Goal: Information Seeking & Learning: Obtain resource

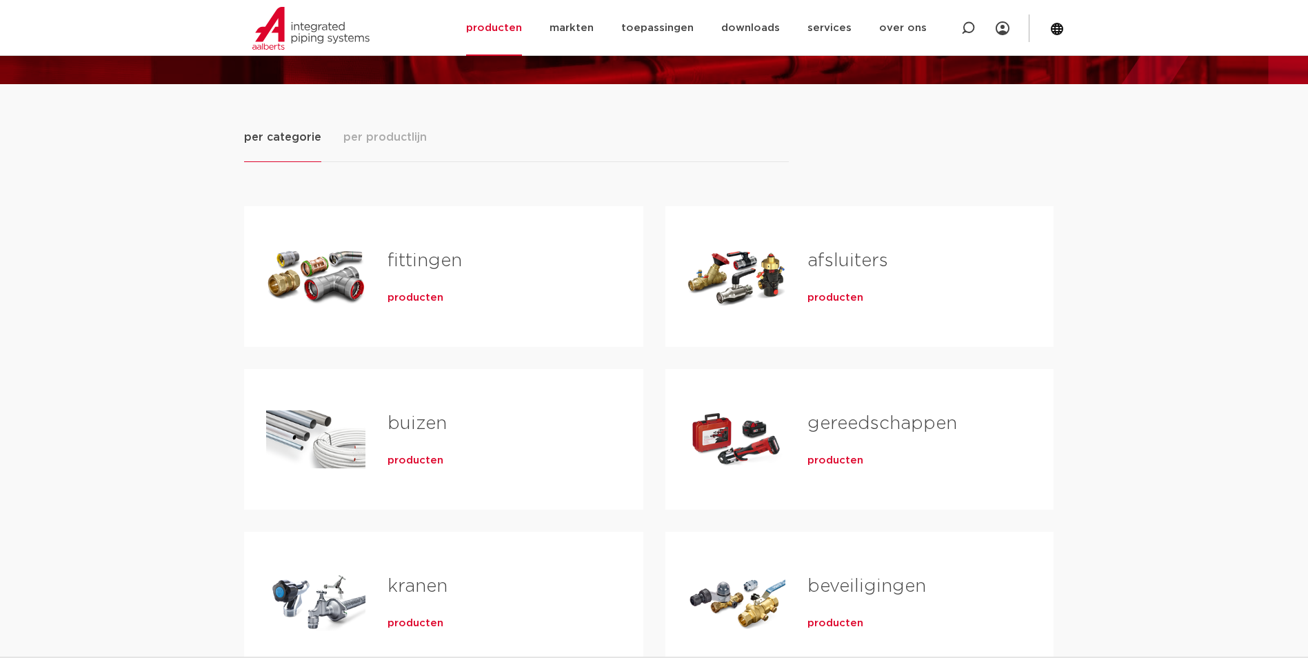
click at [402, 252] on link "fittingen" at bounding box center [425, 261] width 74 height 18
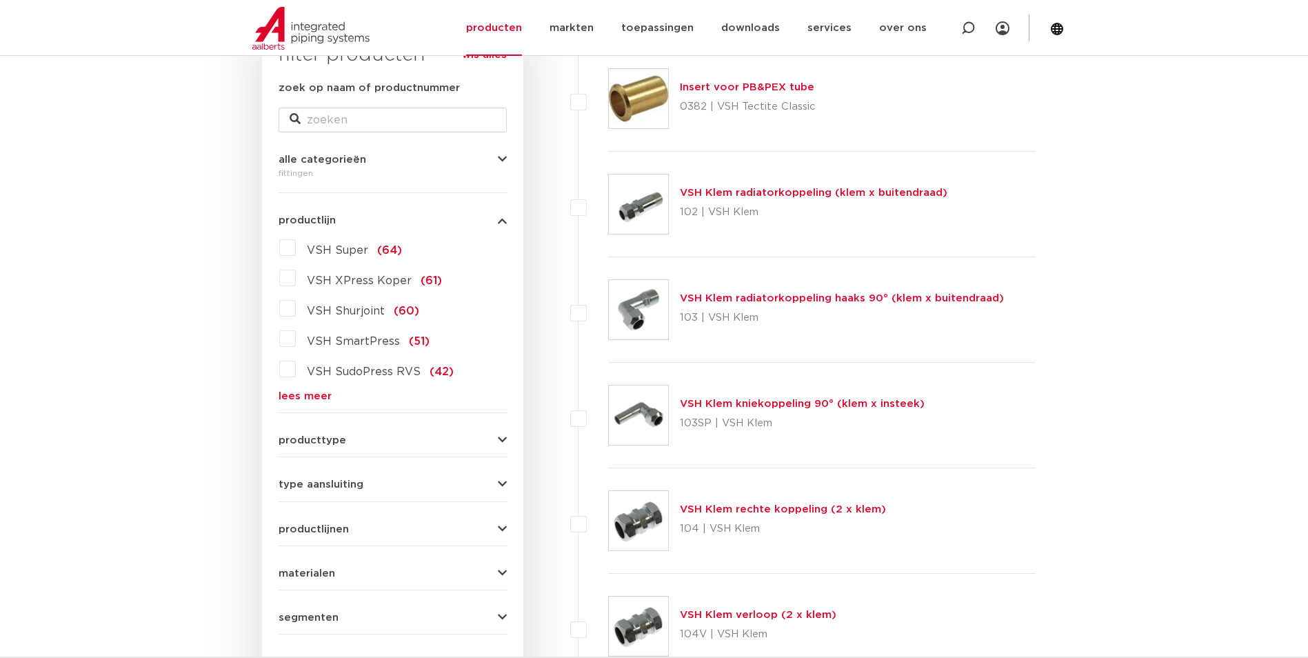
scroll to position [276, 0]
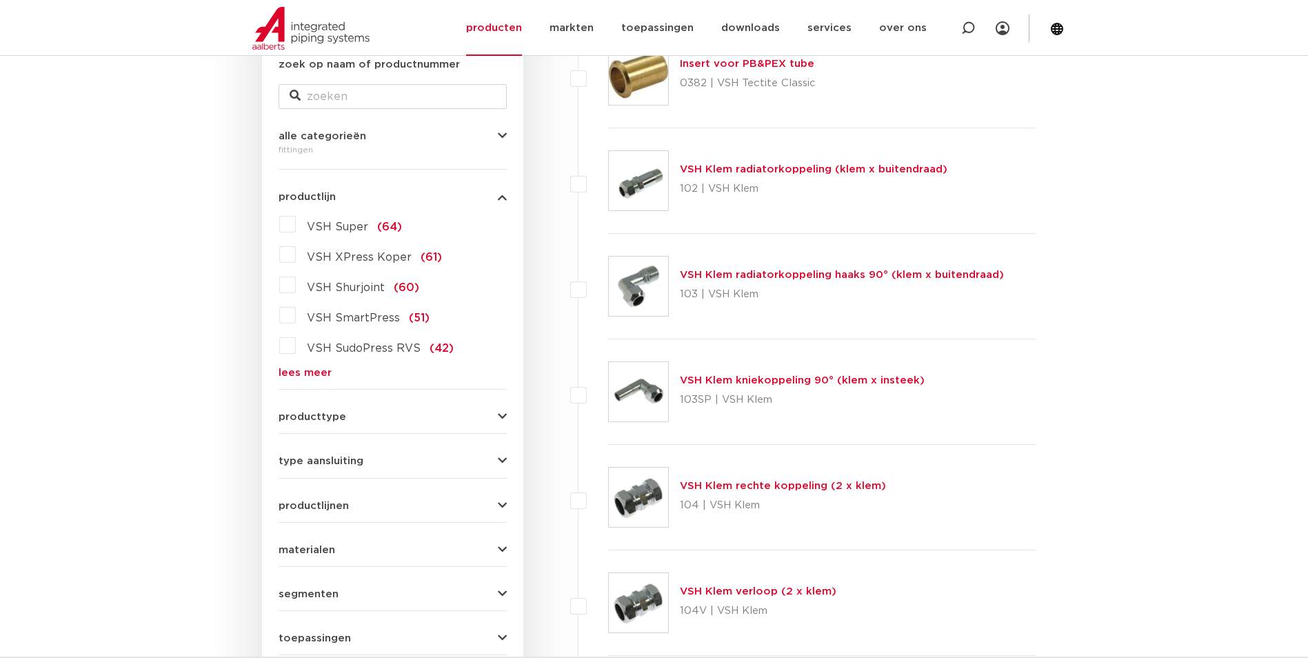
click at [286, 373] on link "lees meer" at bounding box center [393, 373] width 228 height 10
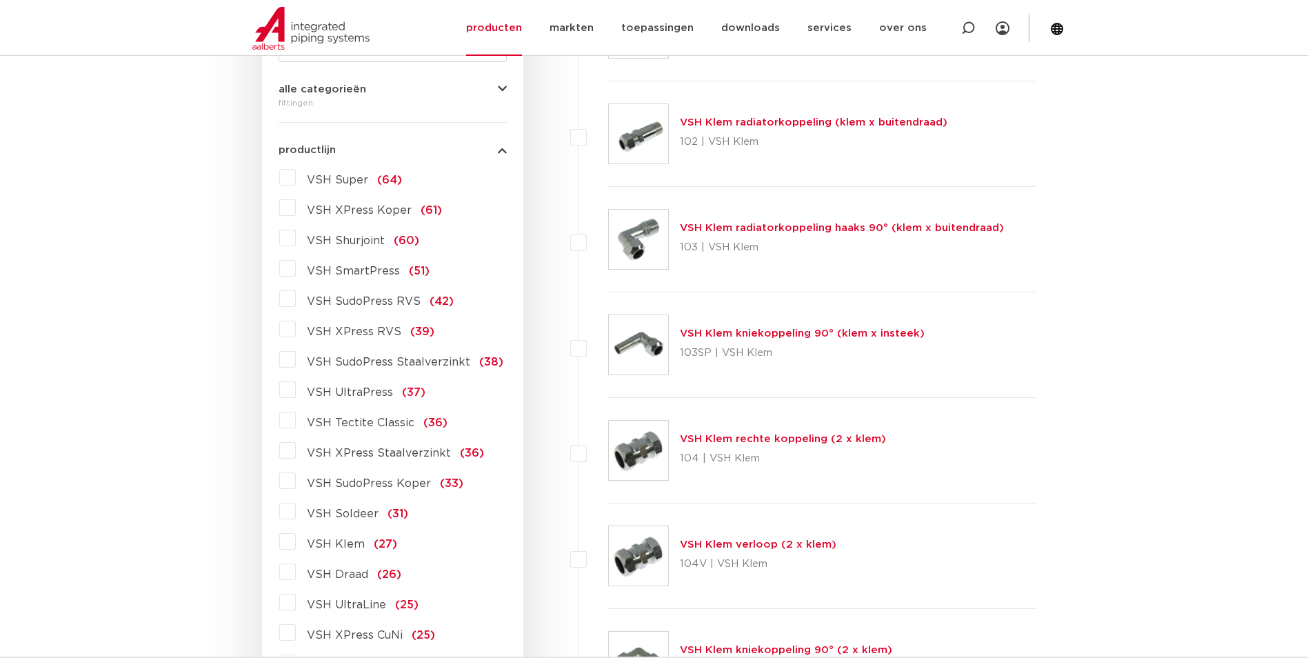
scroll to position [345, 0]
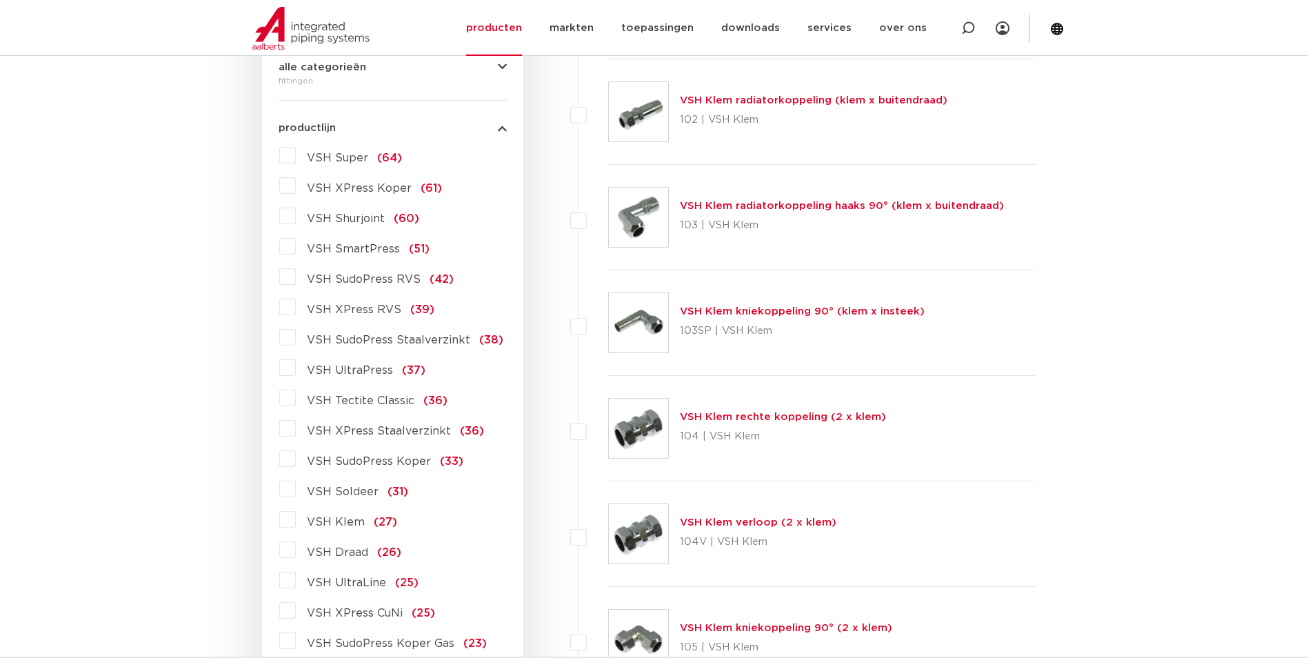
click at [296, 368] on label "VSH UltraPress (37)" at bounding box center [361, 368] width 130 height 22
click at [0, 0] on input "VSH UltraPress (37)" at bounding box center [0, 0] width 0 height 0
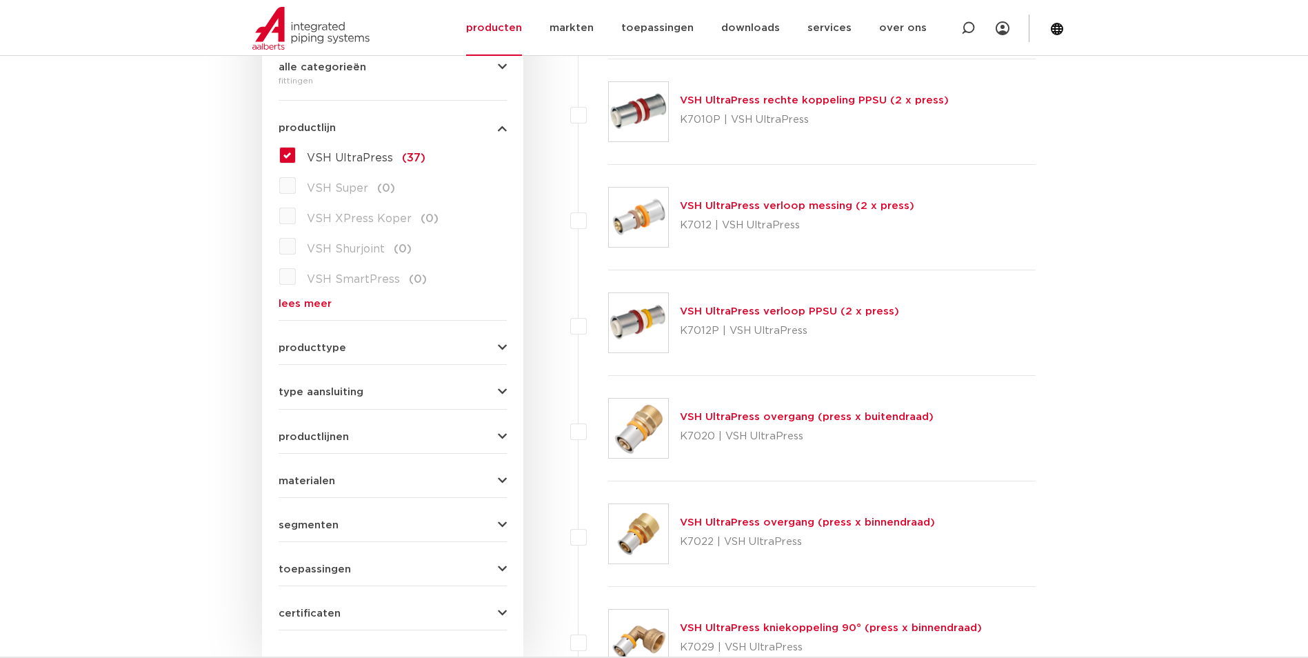
click at [296, 153] on label "VSH UltraPress (37)" at bounding box center [361, 155] width 130 height 22
click at [0, 0] on input "VSH UltraPress (37)" at bounding box center [0, 0] width 0 height 0
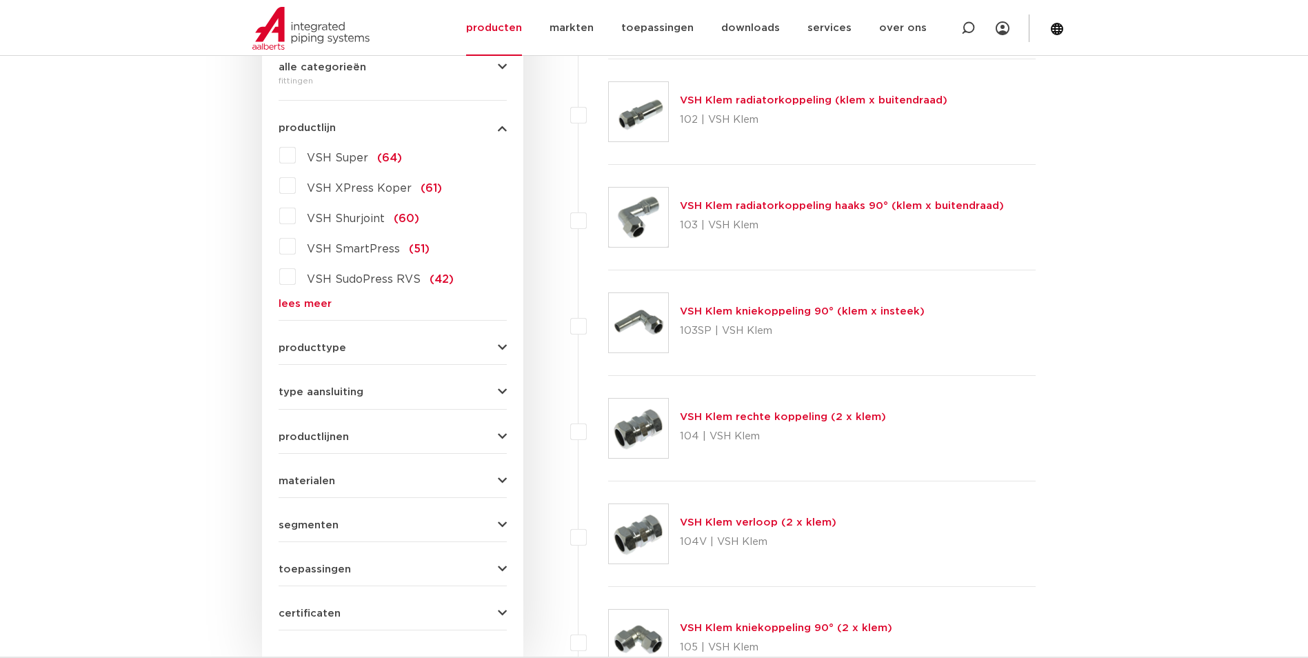
click at [288, 305] on link "lees meer" at bounding box center [393, 304] width 228 height 10
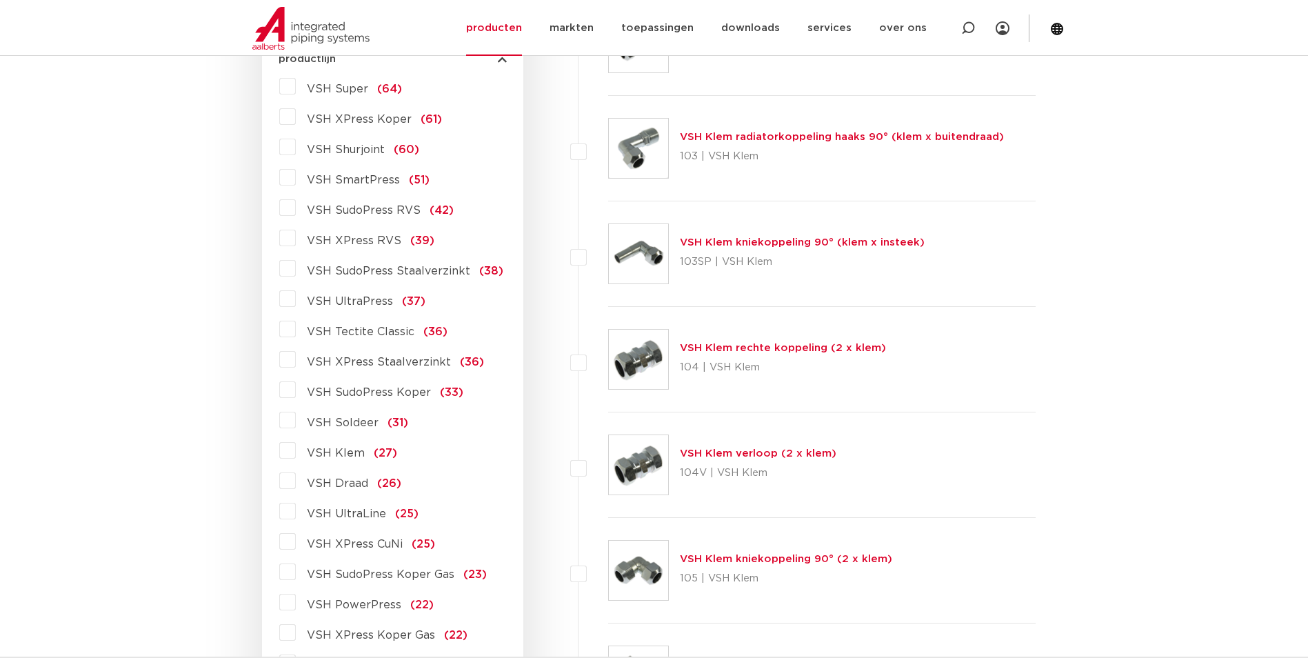
scroll to position [483, 0]
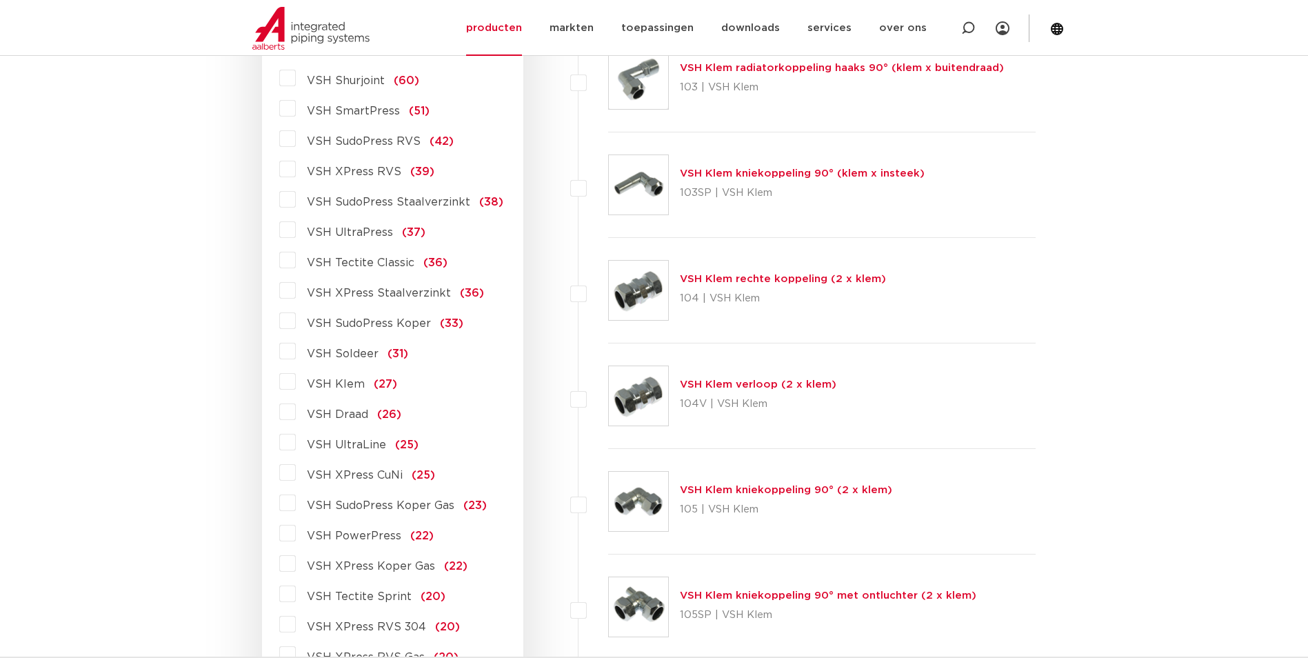
click at [296, 537] on label "VSH PowerPress (22)" at bounding box center [365, 533] width 138 height 22
click at [0, 0] on input "VSH PowerPress (22)" at bounding box center [0, 0] width 0 height 0
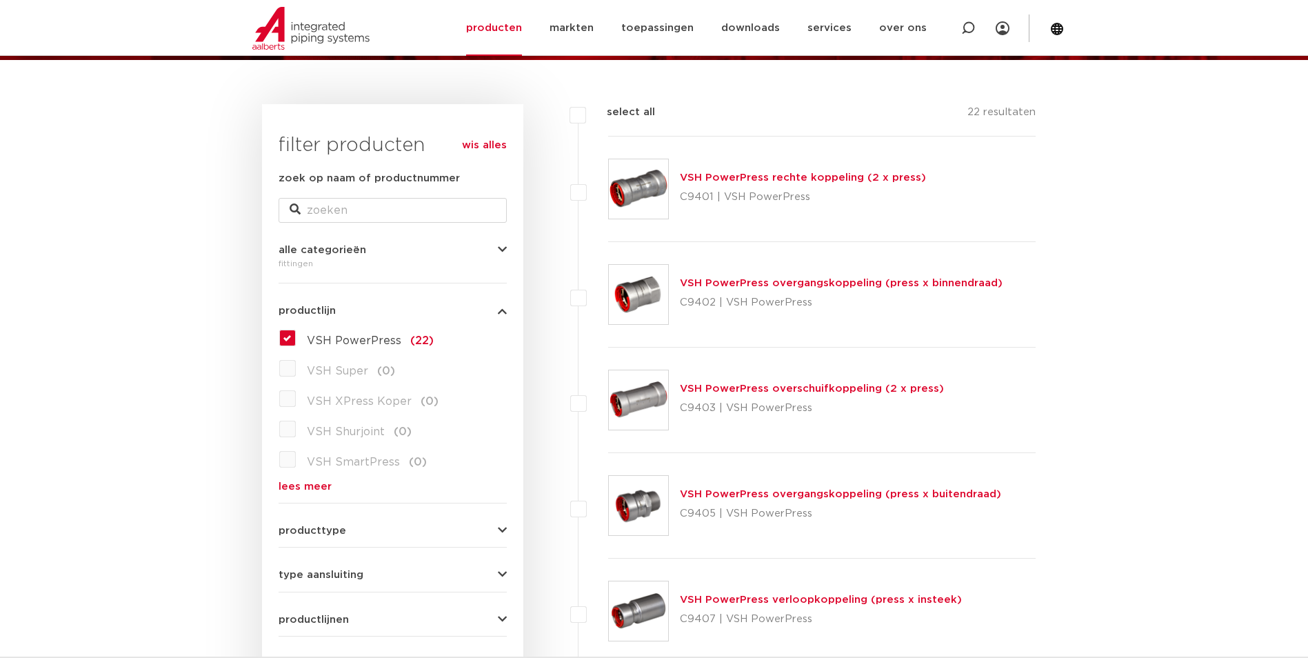
scroll to position [138, 0]
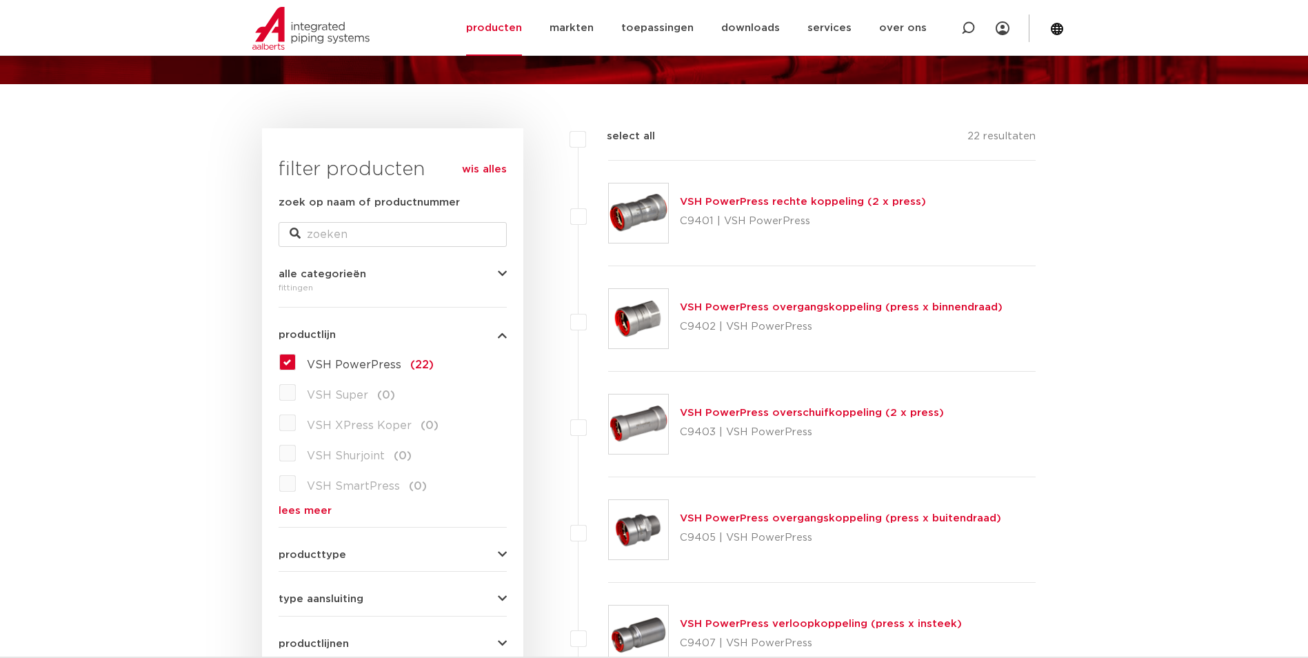
click at [723, 414] on link "VSH PowerPress overschuifkoppeling (2 x press)" at bounding box center [812, 413] width 264 height 10
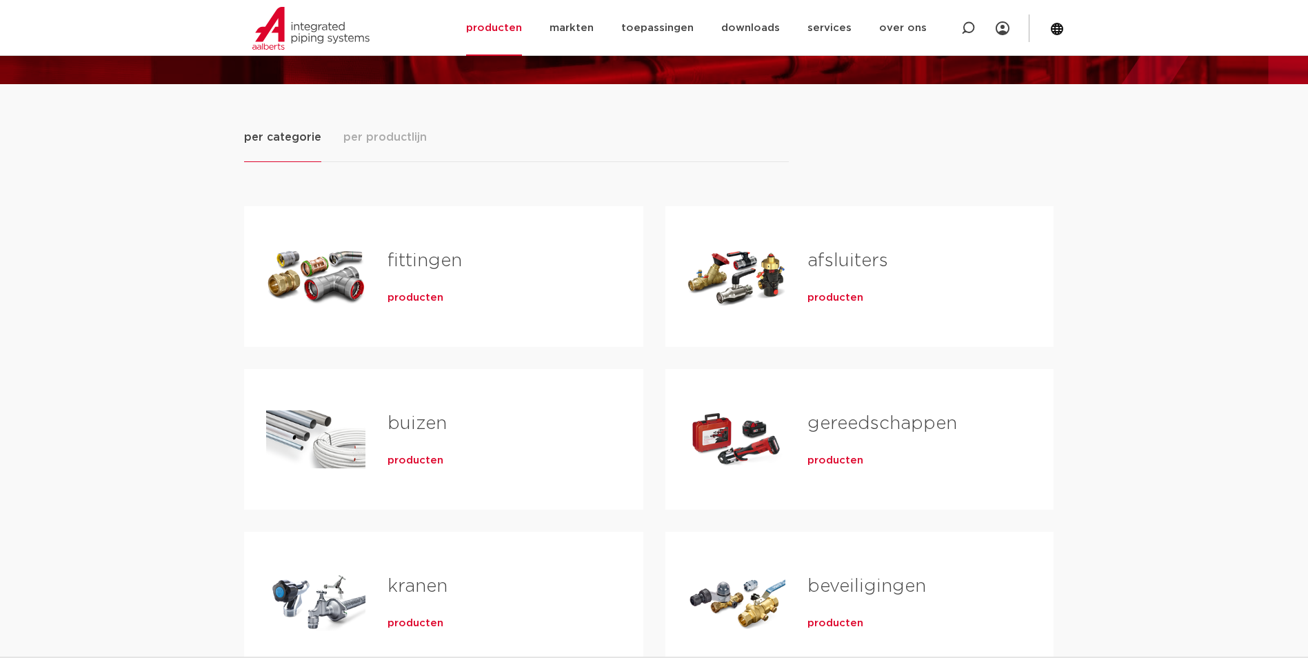
click at [403, 261] on link "fittingen" at bounding box center [425, 261] width 74 height 18
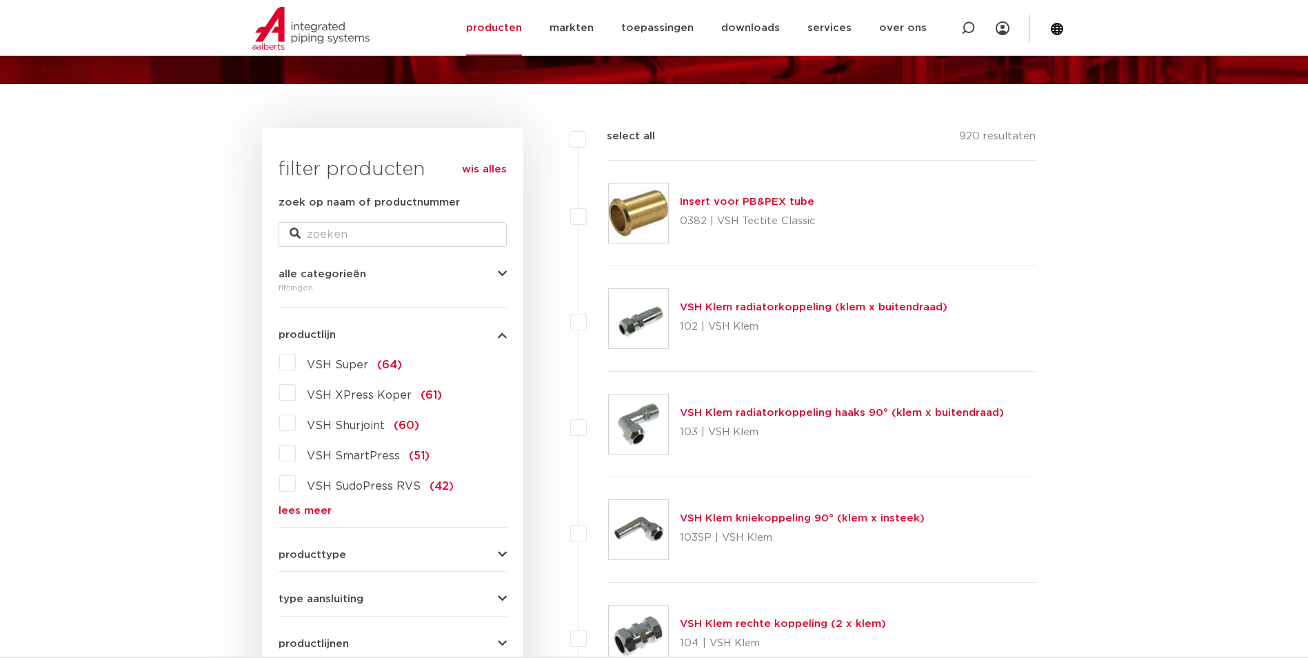
click at [298, 506] on link "lees meer" at bounding box center [393, 511] width 228 height 10
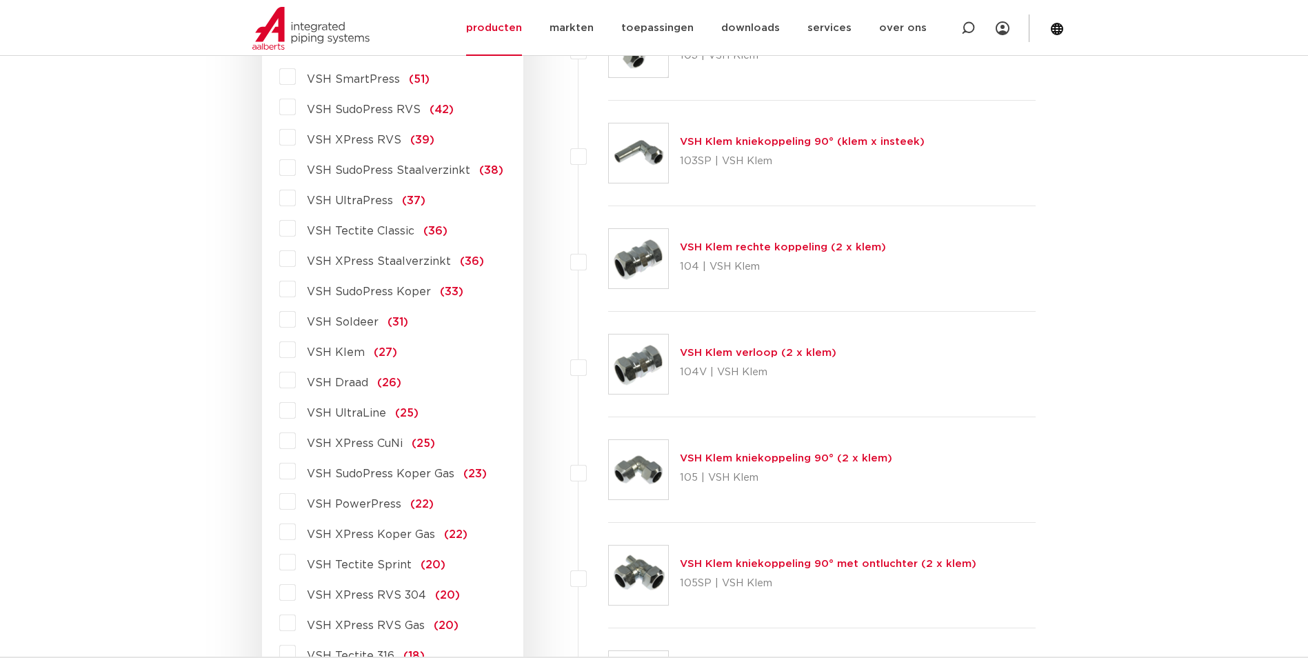
scroll to position [552, 0]
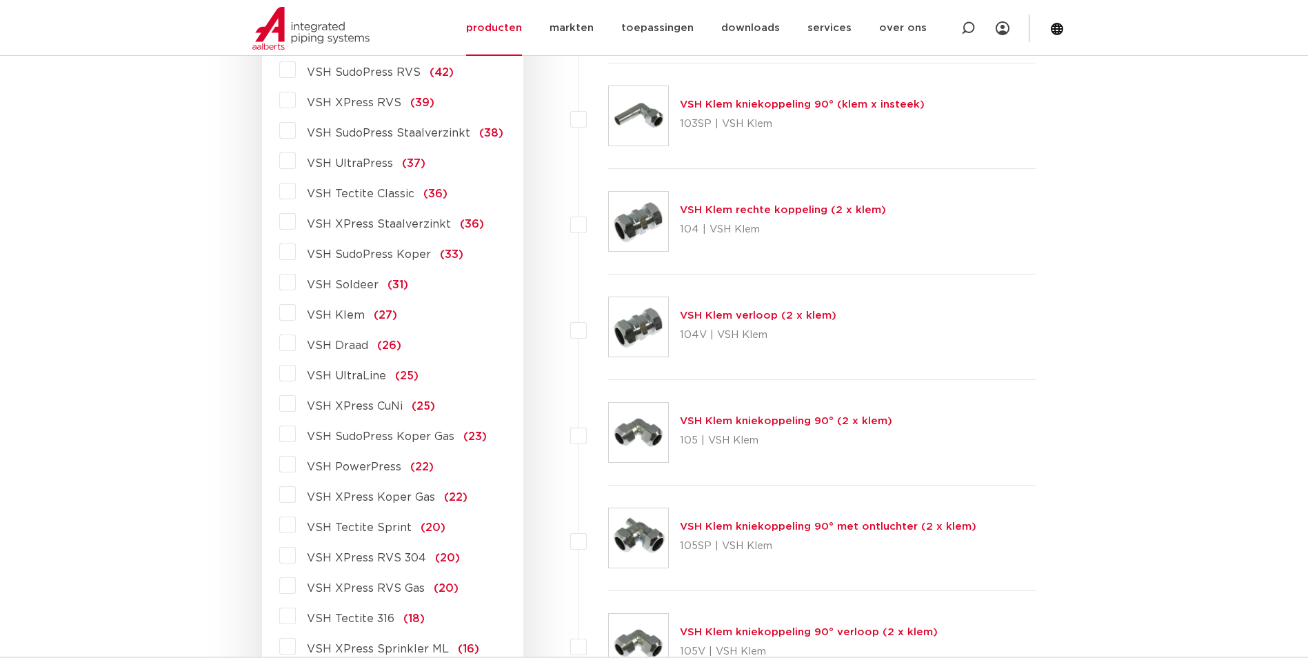
click at [296, 463] on label "VSH PowerPress (22)" at bounding box center [365, 464] width 138 height 22
click at [0, 0] on input "VSH PowerPress (22)" at bounding box center [0, 0] width 0 height 0
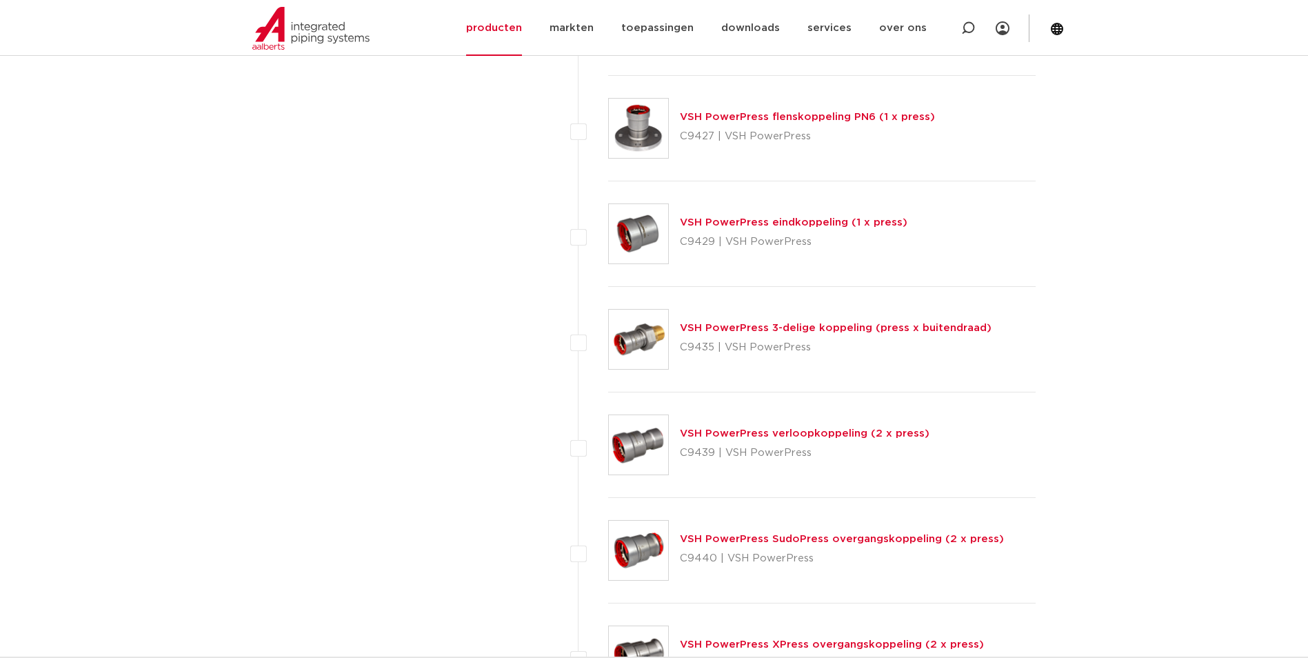
scroll to position [1655, 0]
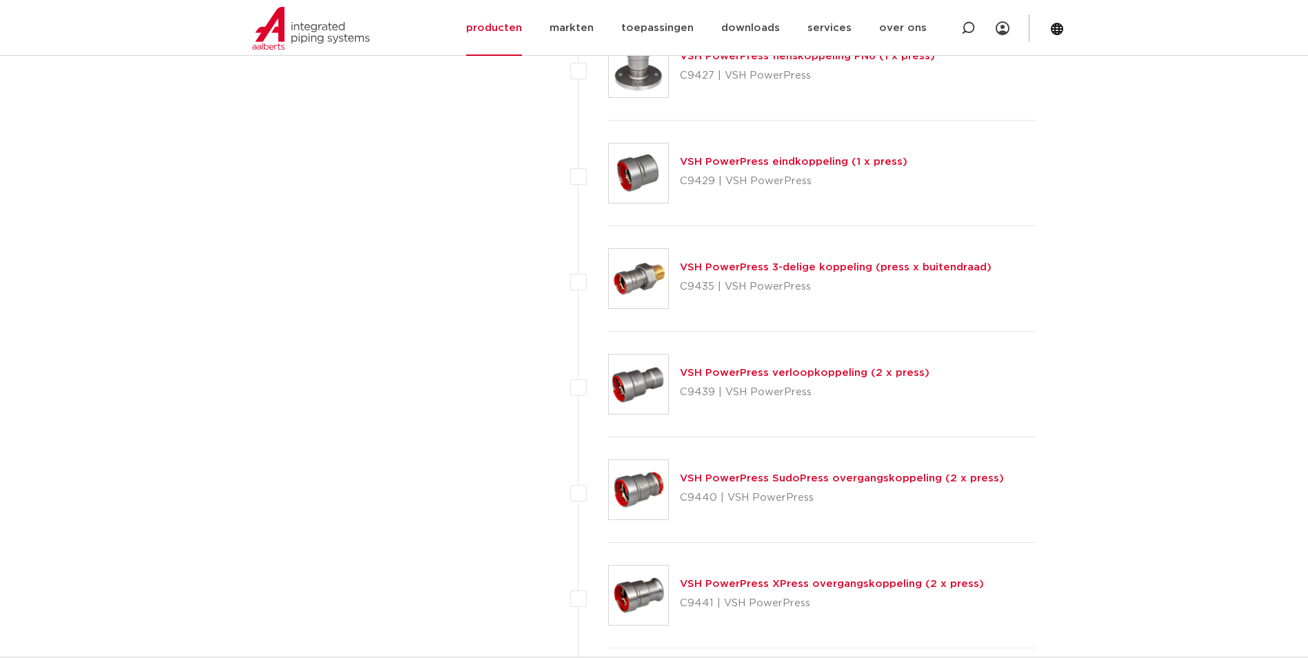
click at [644, 483] on img at bounding box center [638, 489] width 59 height 59
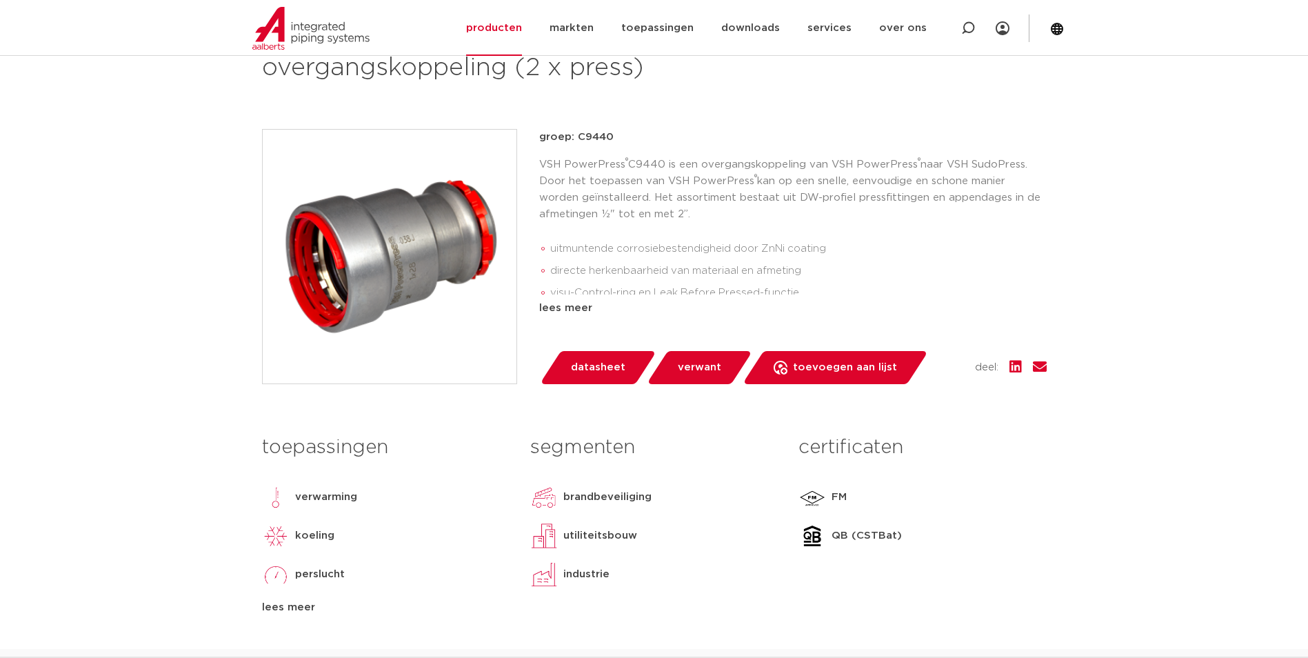
scroll to position [138, 0]
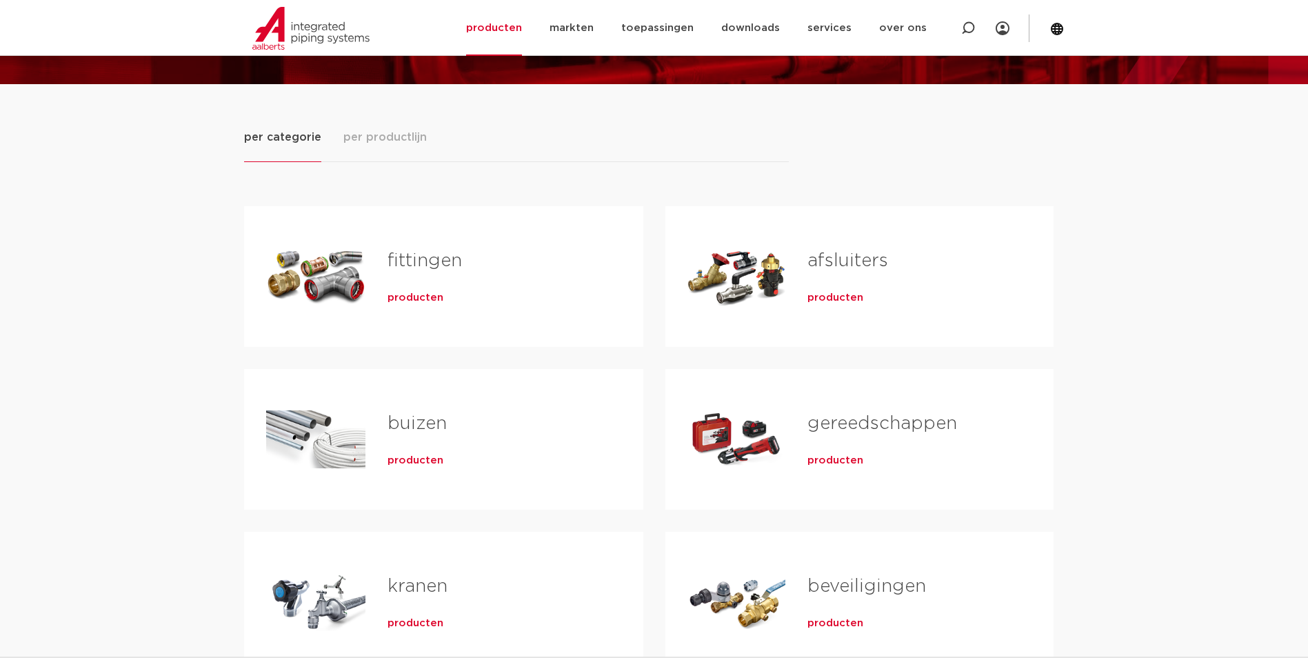
click at [408, 257] on link "fittingen" at bounding box center [425, 261] width 74 height 18
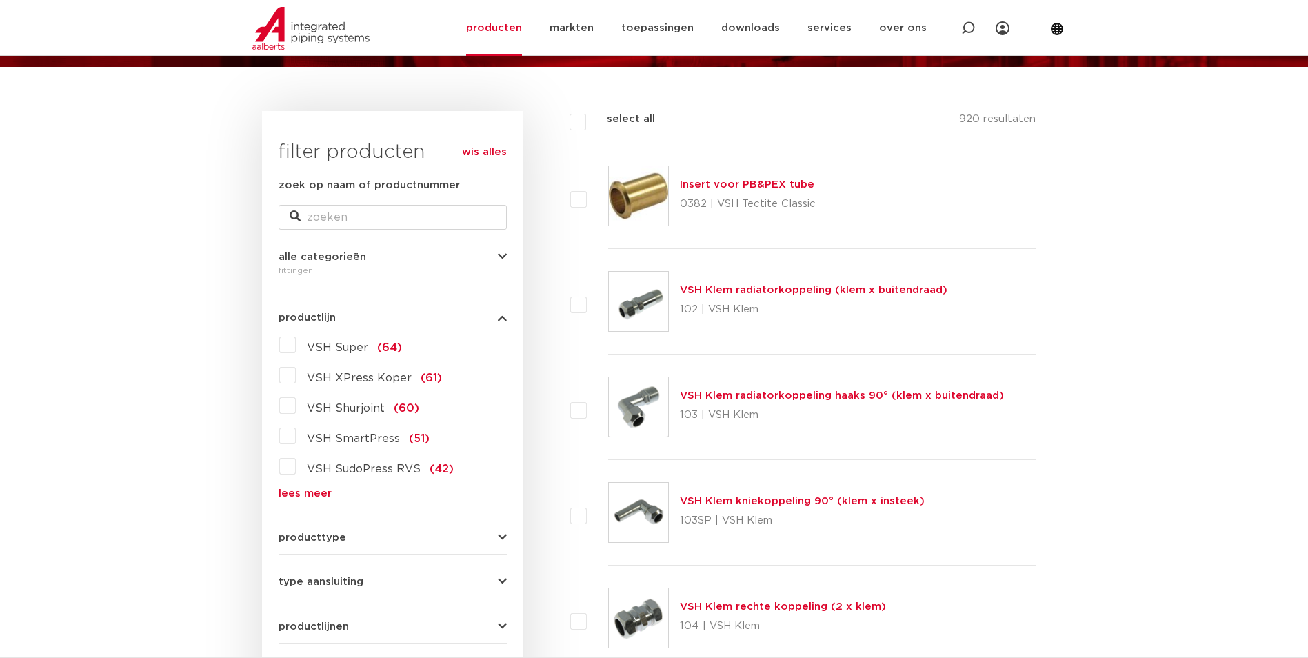
scroll to position [138, 0]
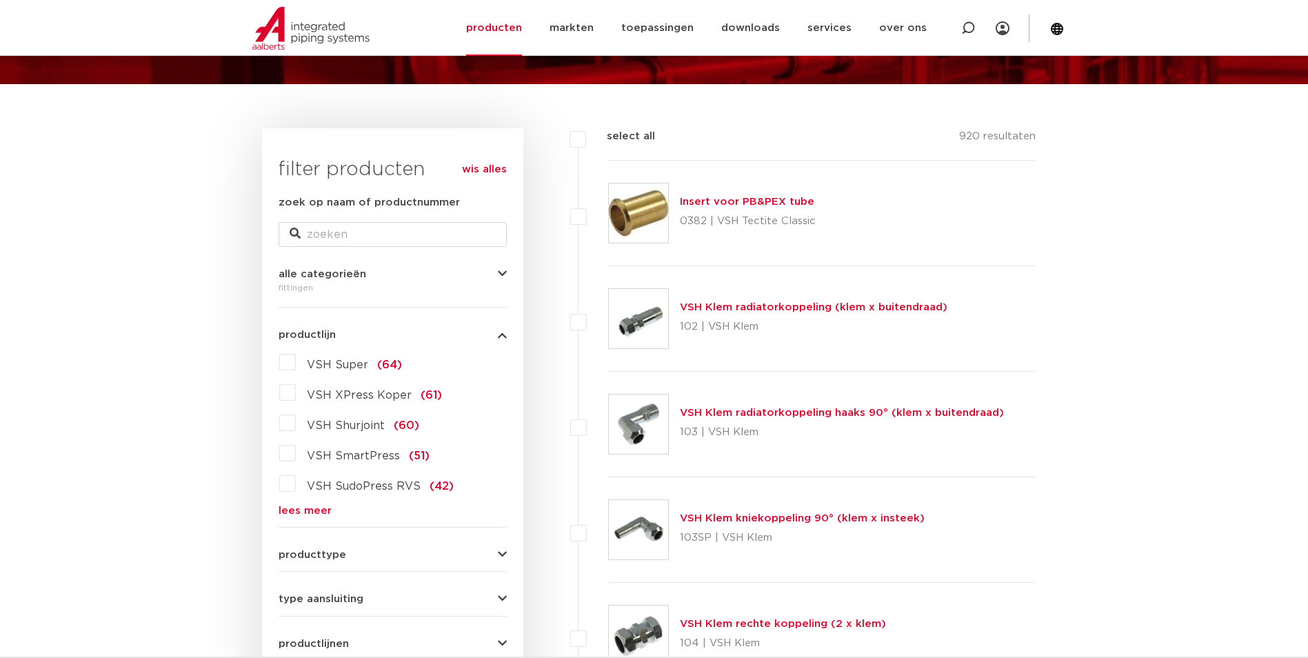
click at [312, 506] on link "lees meer" at bounding box center [393, 511] width 228 height 10
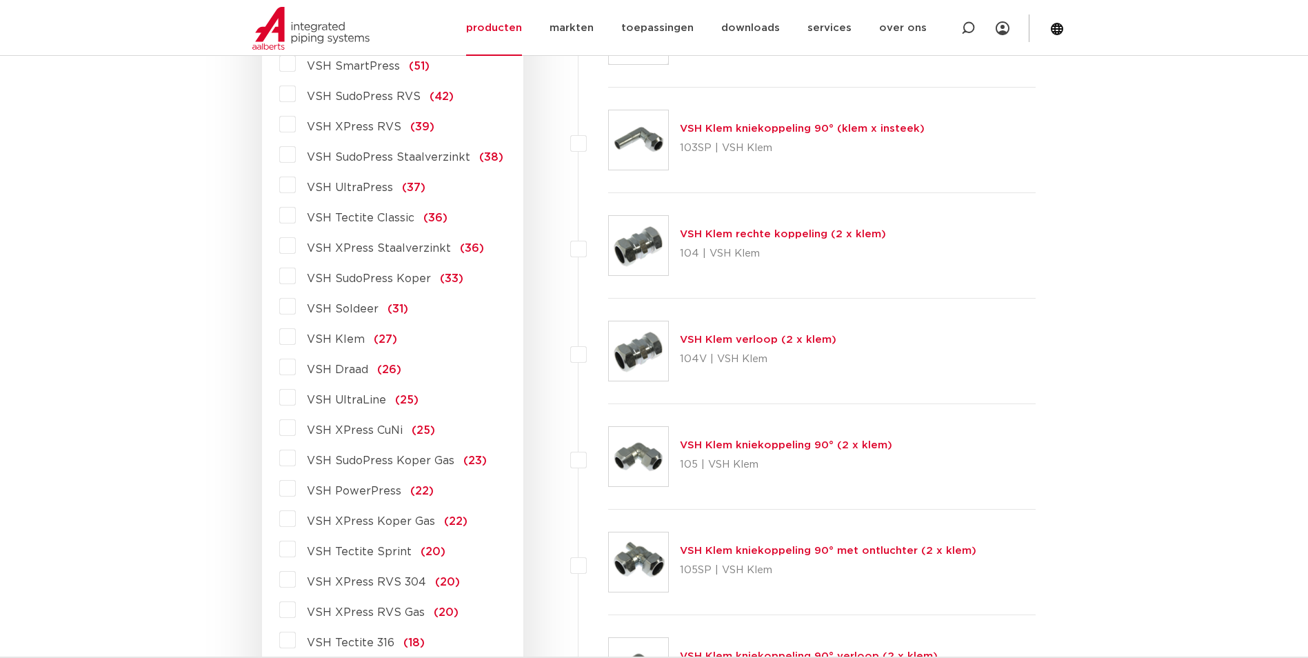
scroll to position [552, 0]
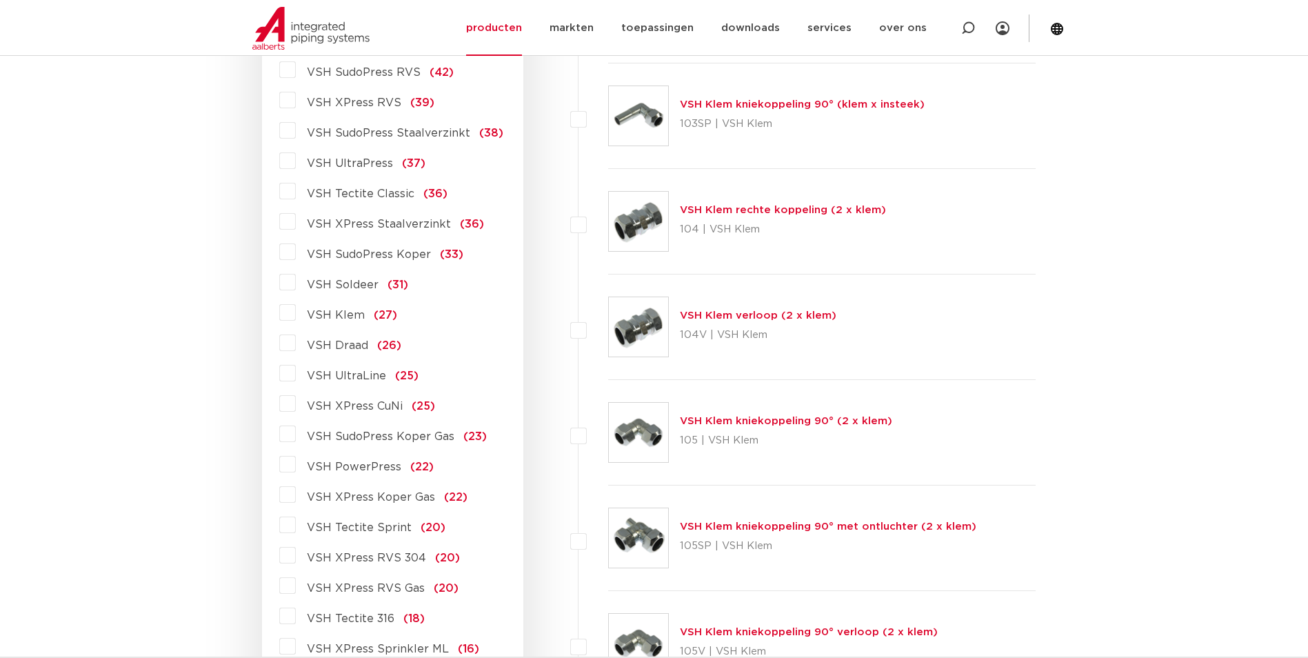
click at [296, 467] on label "VSH PowerPress (22)" at bounding box center [365, 464] width 138 height 22
click at [0, 0] on input "VSH PowerPress (22)" at bounding box center [0, 0] width 0 height 0
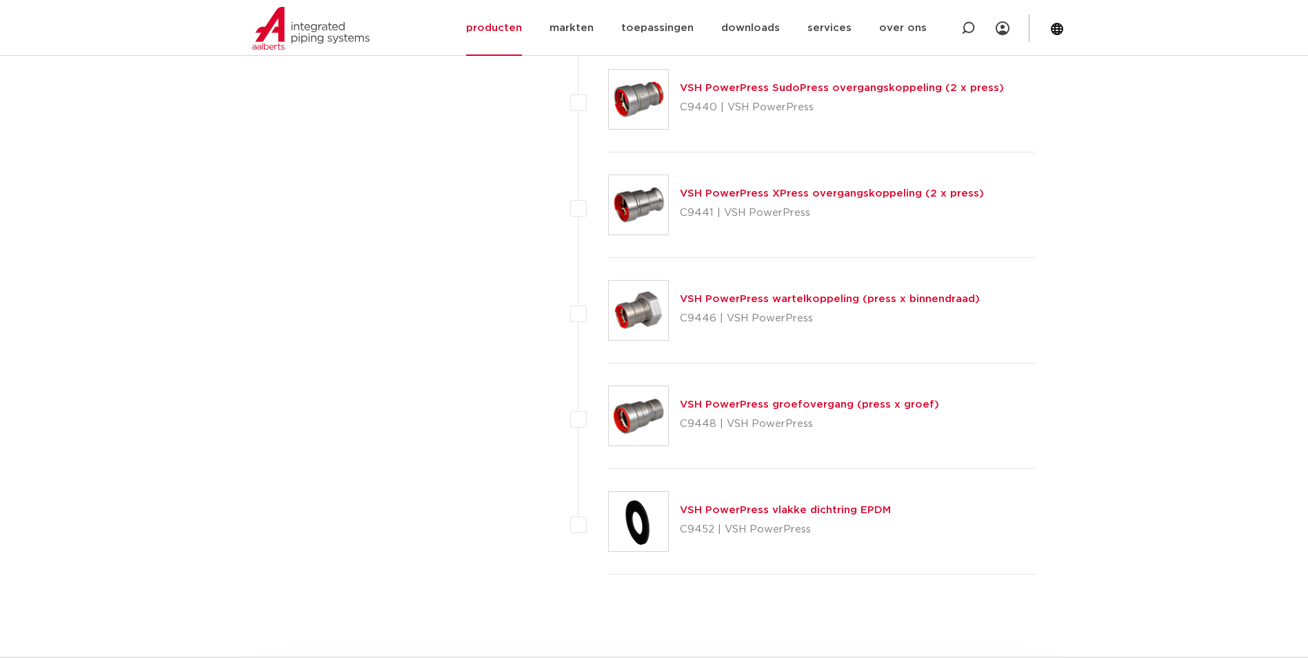
scroll to position [1862, 0]
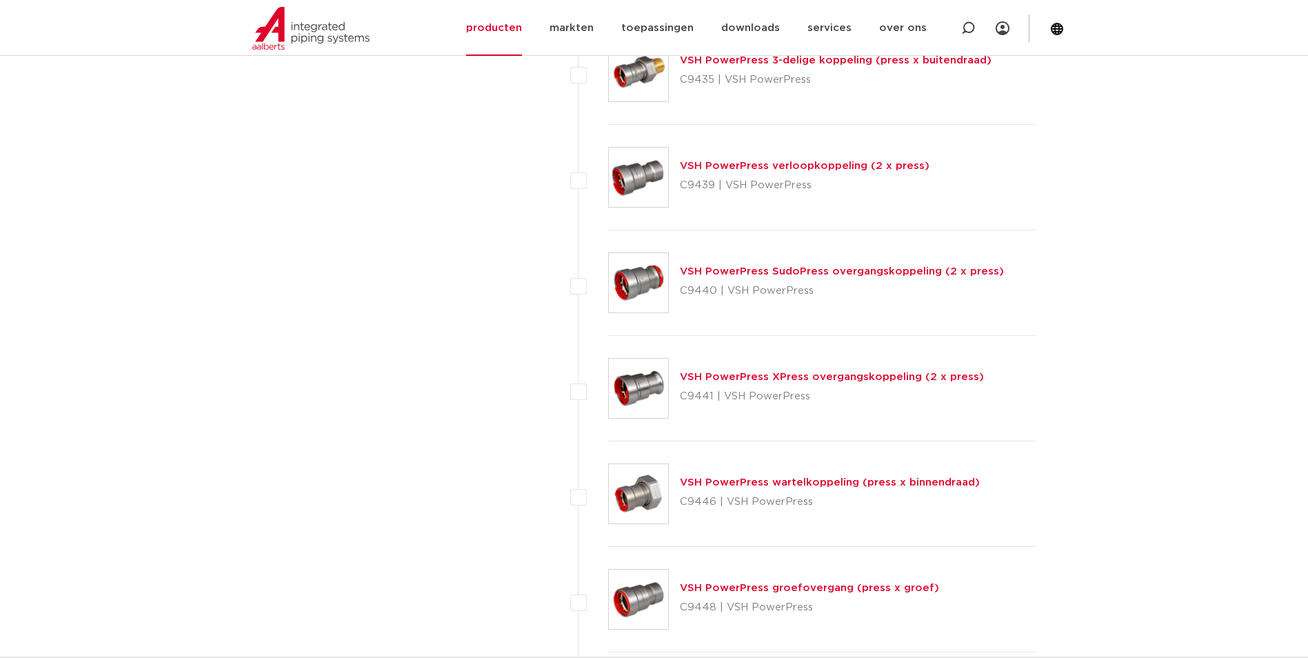
click at [784, 377] on link "VSH PowerPress XPress overgangskoppeling (2 x press)" at bounding box center [832, 377] width 304 height 10
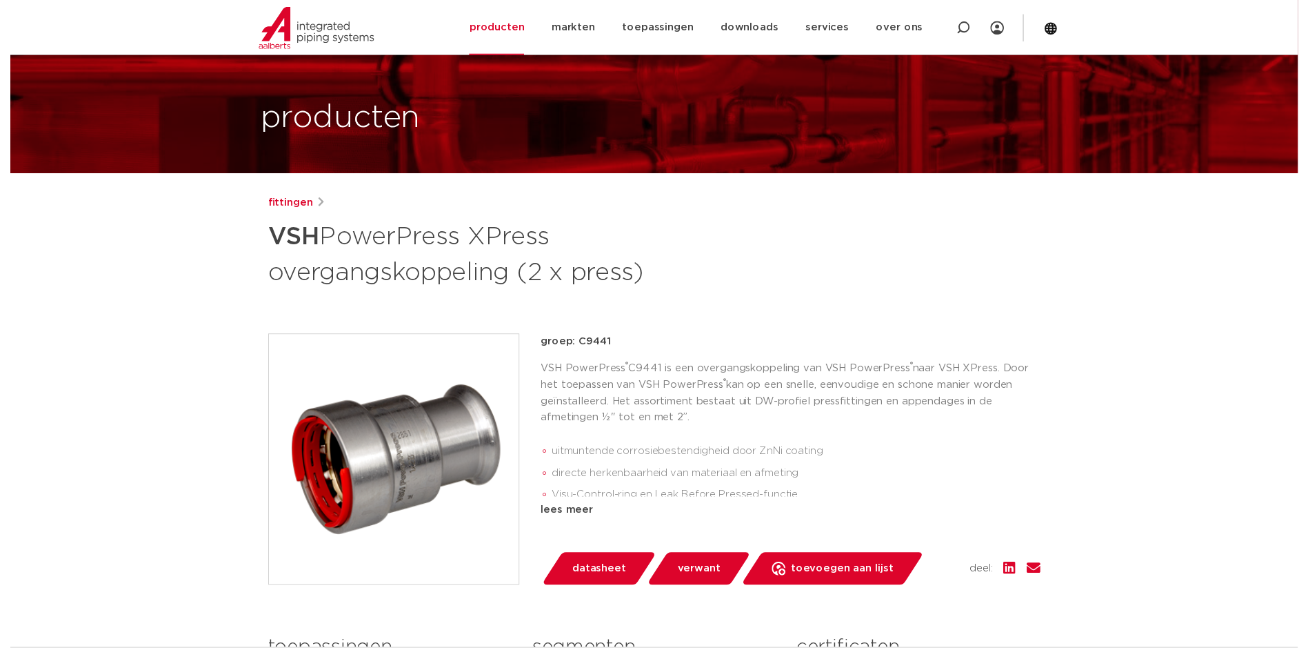
scroll to position [69, 0]
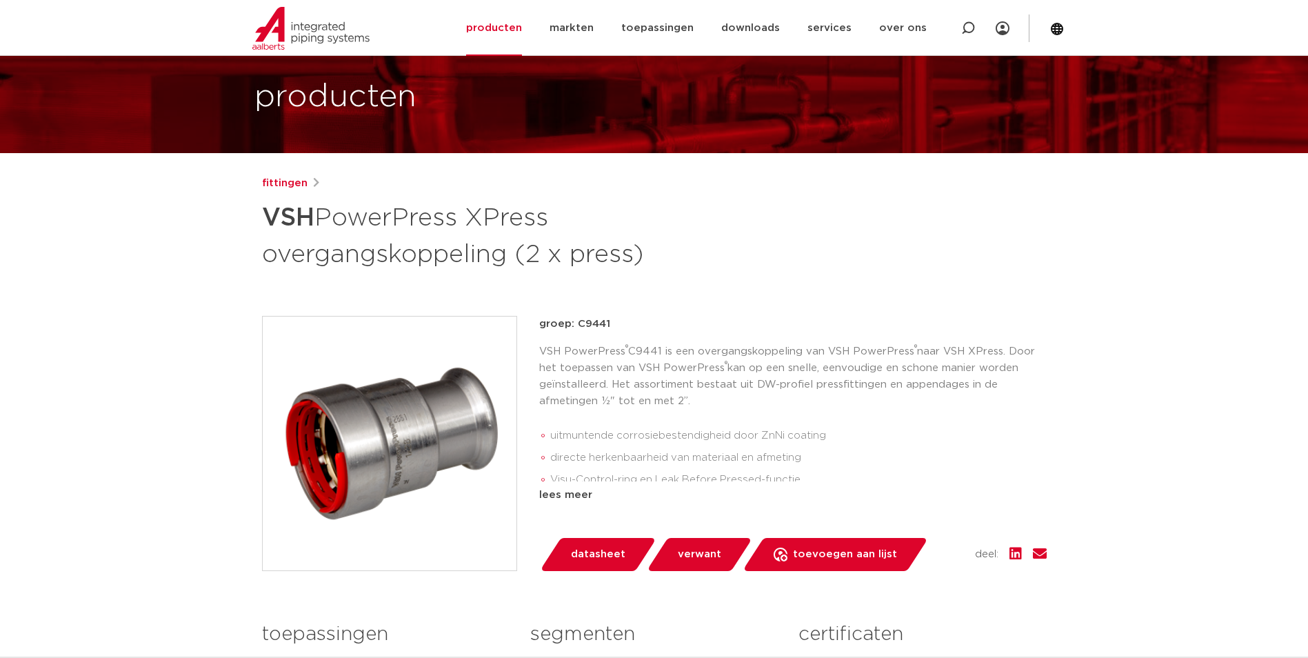
click at [600, 553] on span "datasheet" at bounding box center [598, 554] width 54 height 22
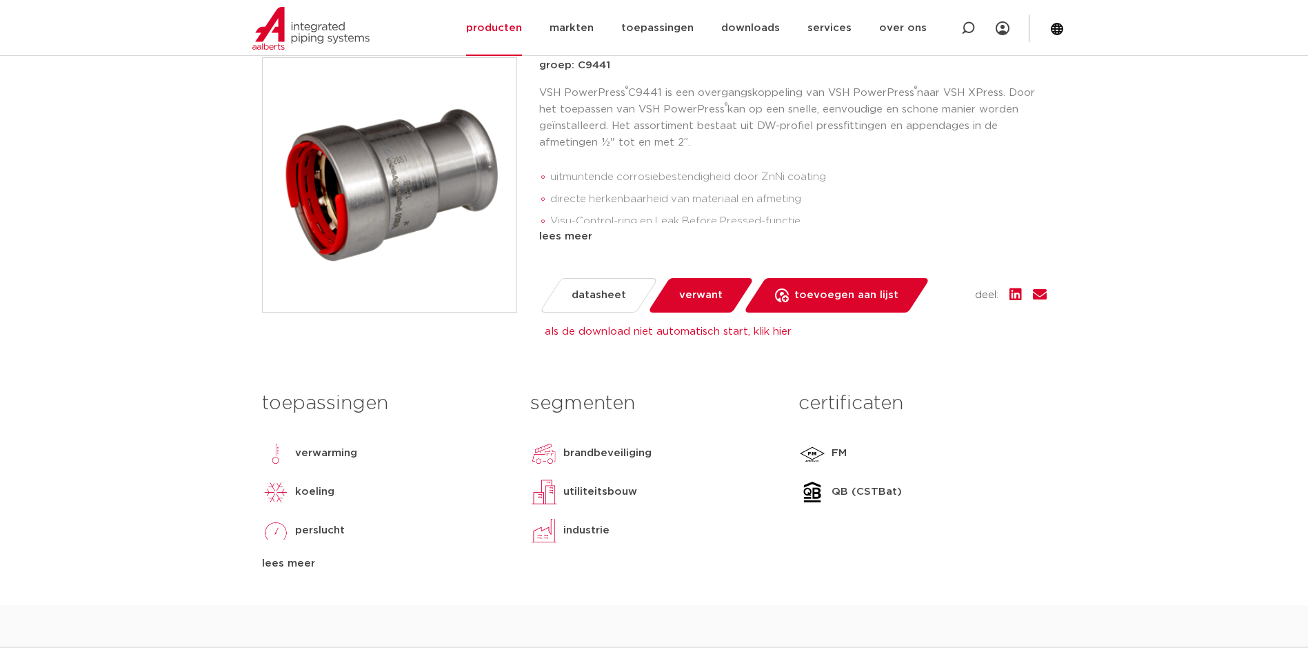
scroll to position [345, 0]
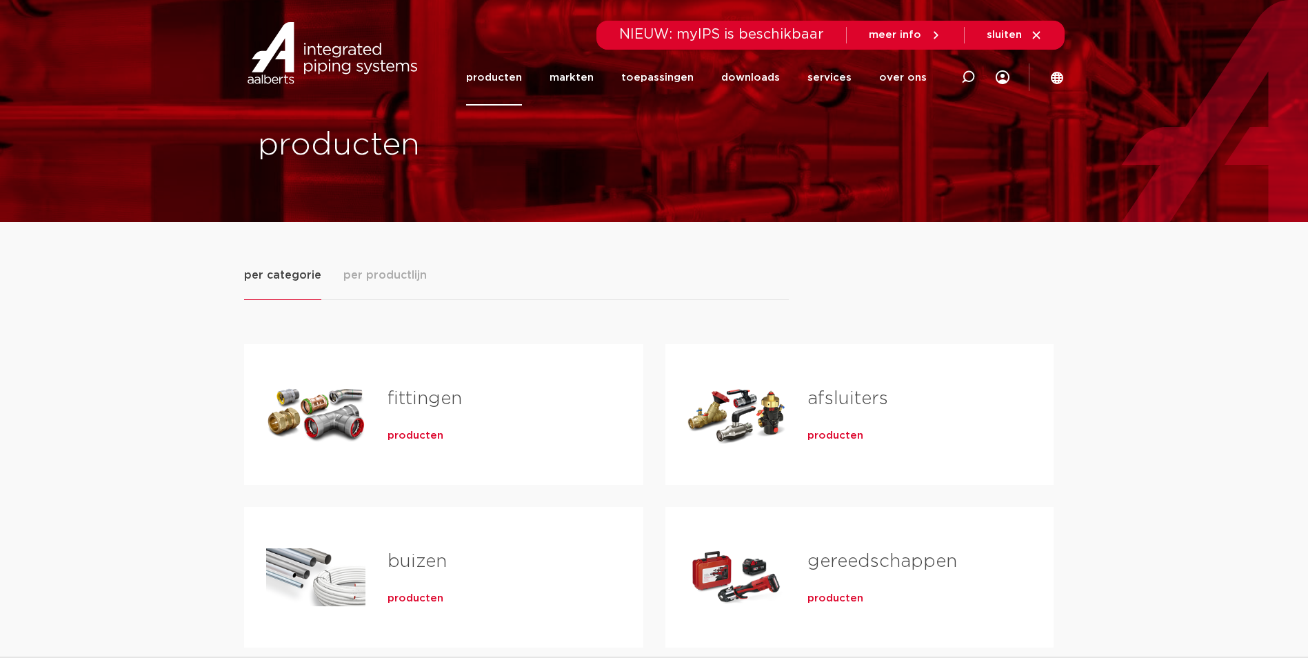
click at [436, 403] on link "fittingen" at bounding box center [425, 399] width 74 height 18
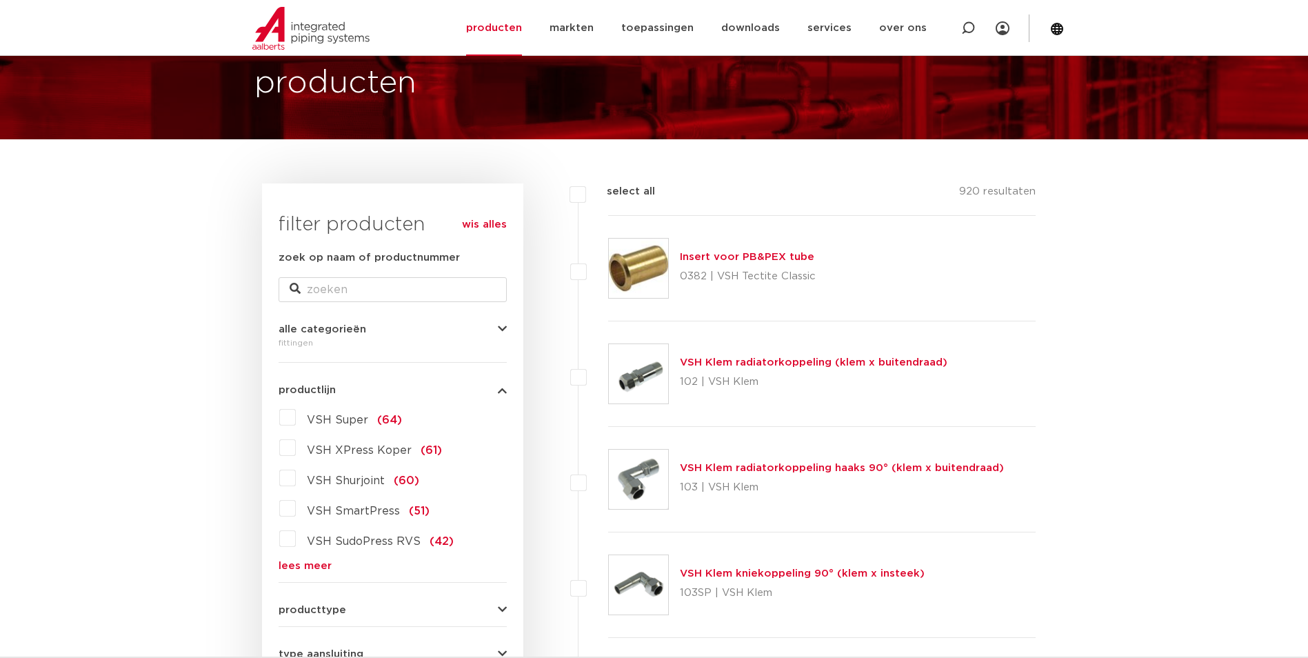
scroll to position [207, 0]
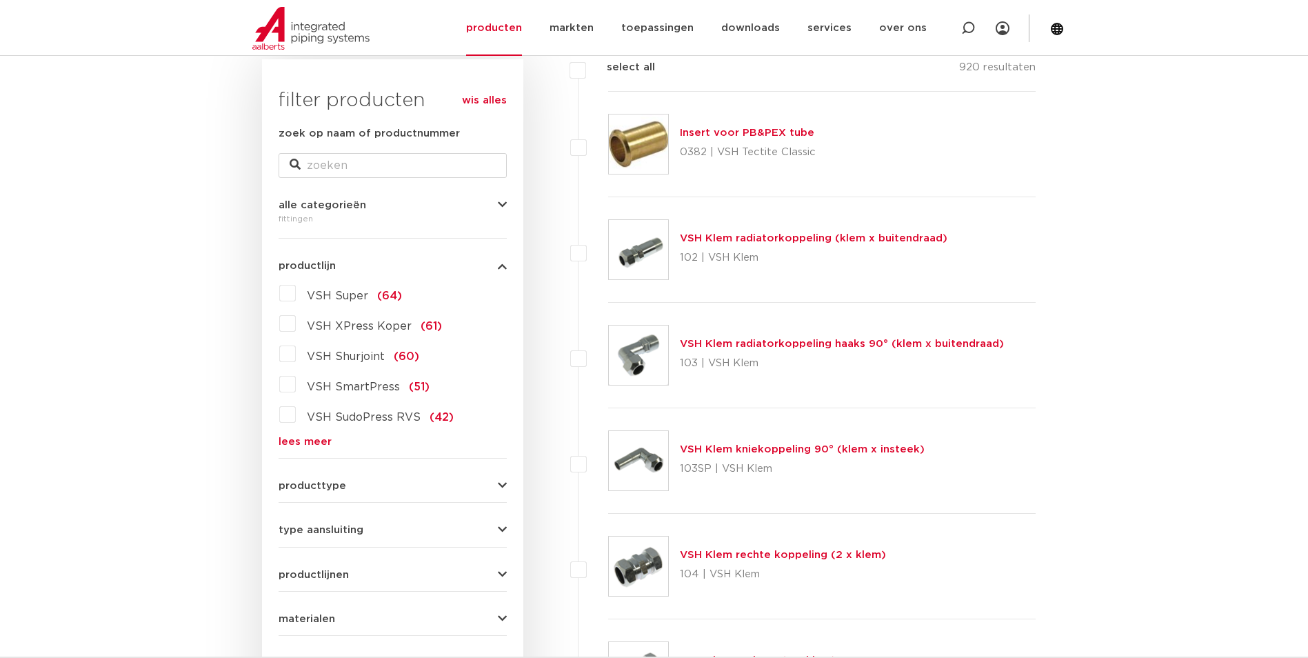
click at [295, 440] on link "lees meer" at bounding box center [393, 442] width 228 height 10
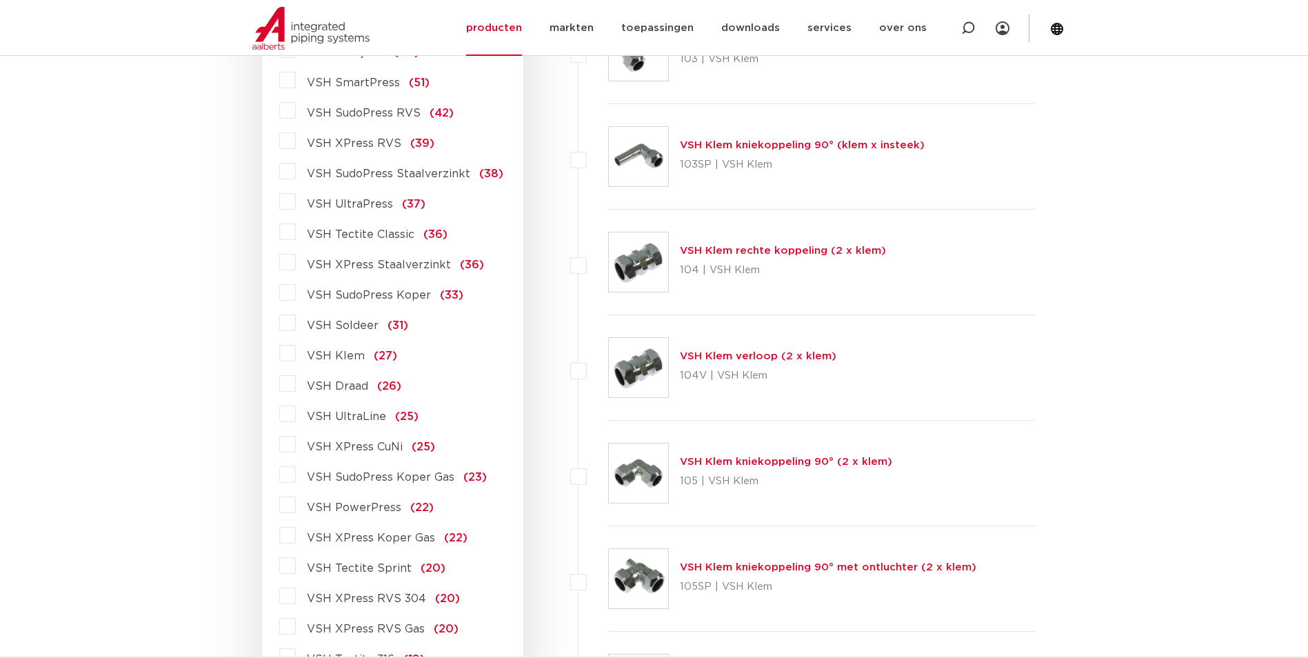
scroll to position [552, 0]
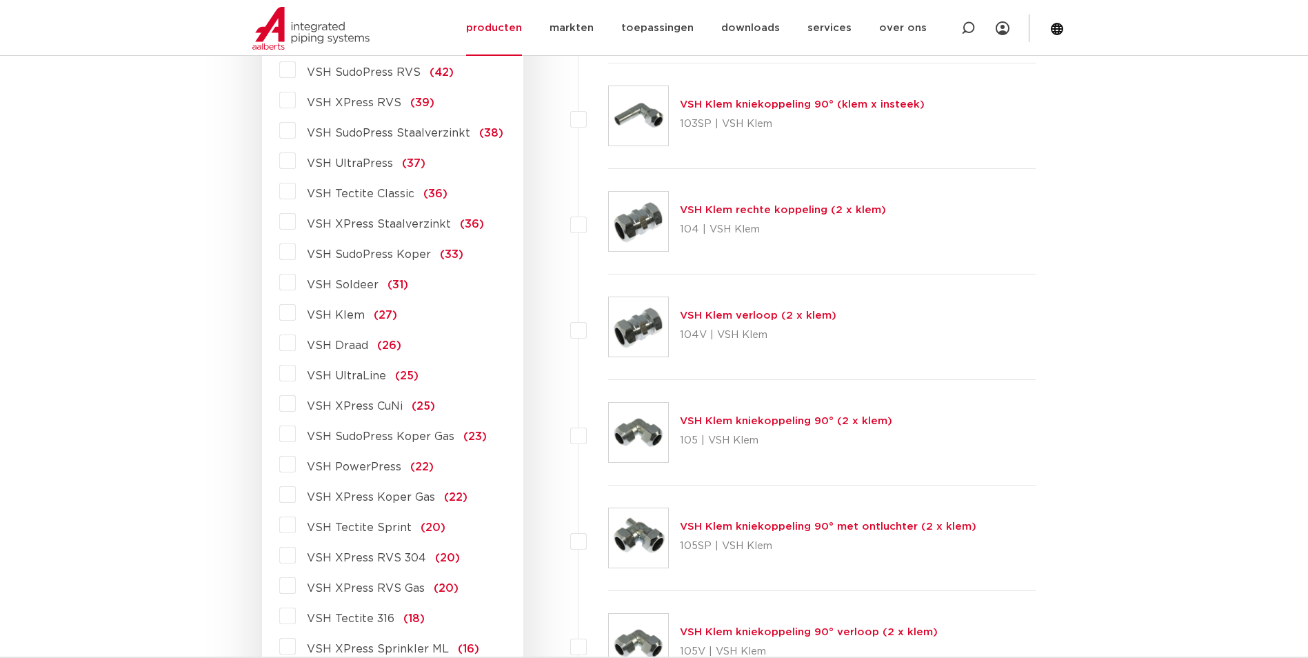
click at [296, 461] on label "VSH PowerPress (22)" at bounding box center [365, 464] width 138 height 22
click at [0, 0] on input "VSH PowerPress (22)" at bounding box center [0, 0] width 0 height 0
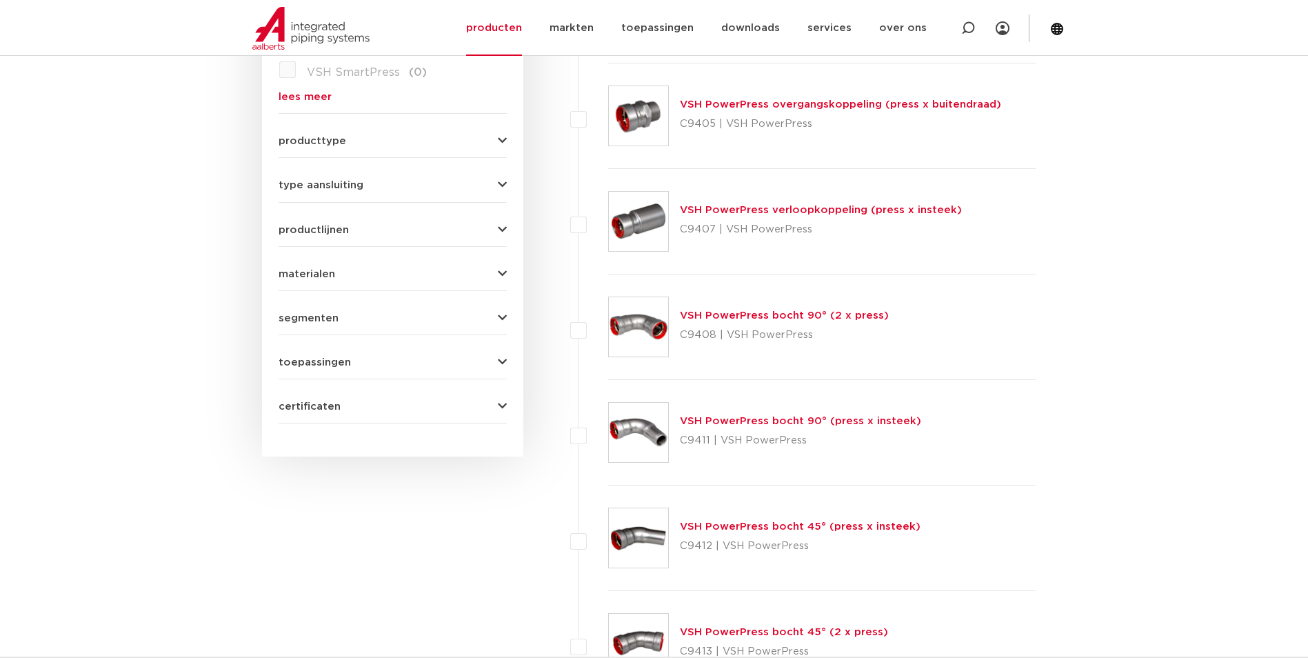
click at [727, 211] on link "VSH PowerPress verloopkoppeling (press x insteek)" at bounding box center [821, 210] width 282 height 10
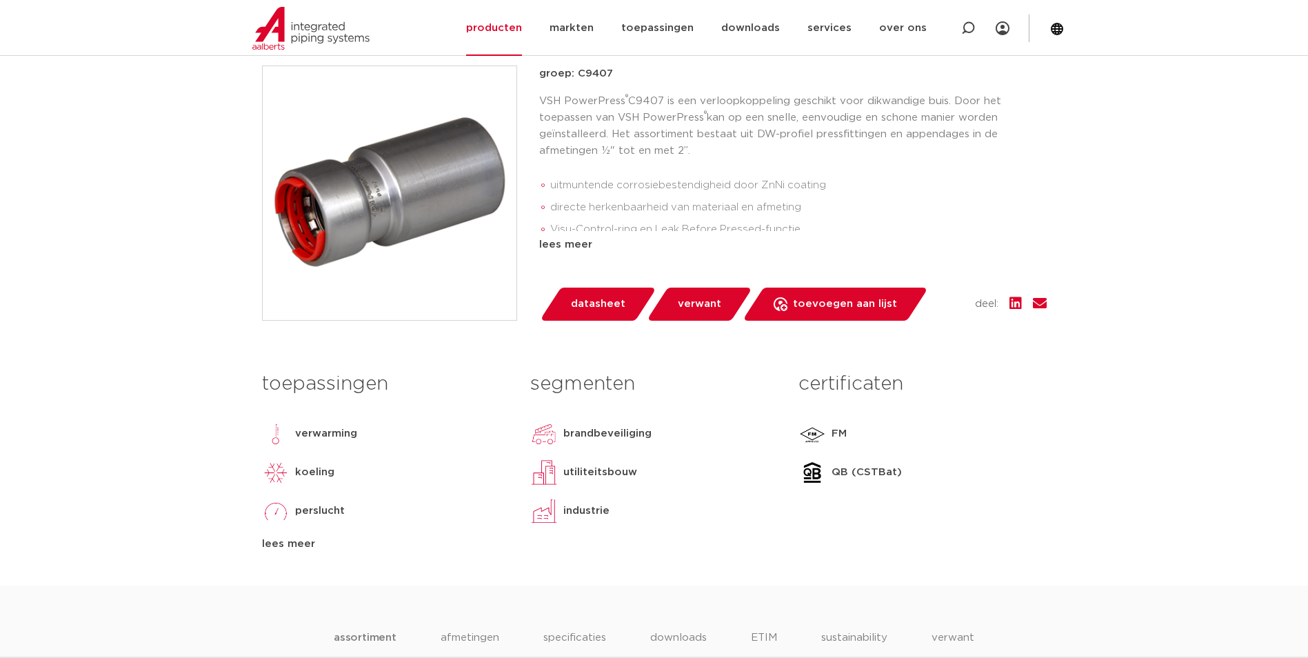
scroll to position [207, 0]
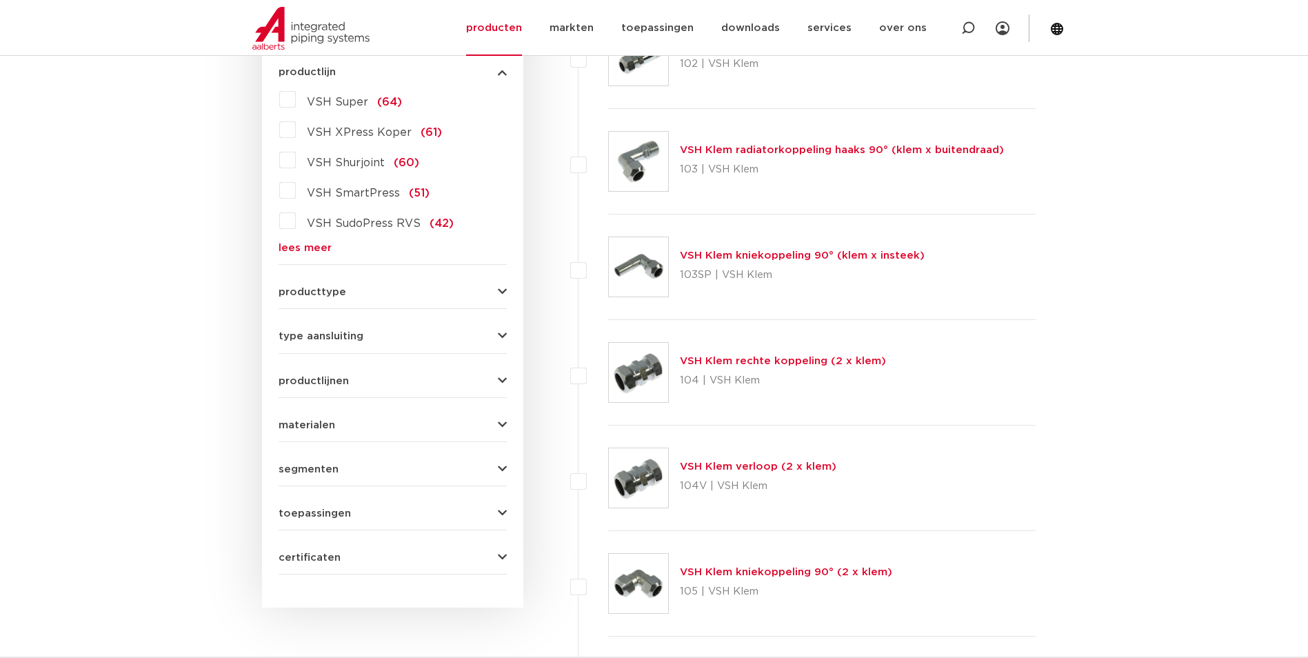
scroll to position [207, 0]
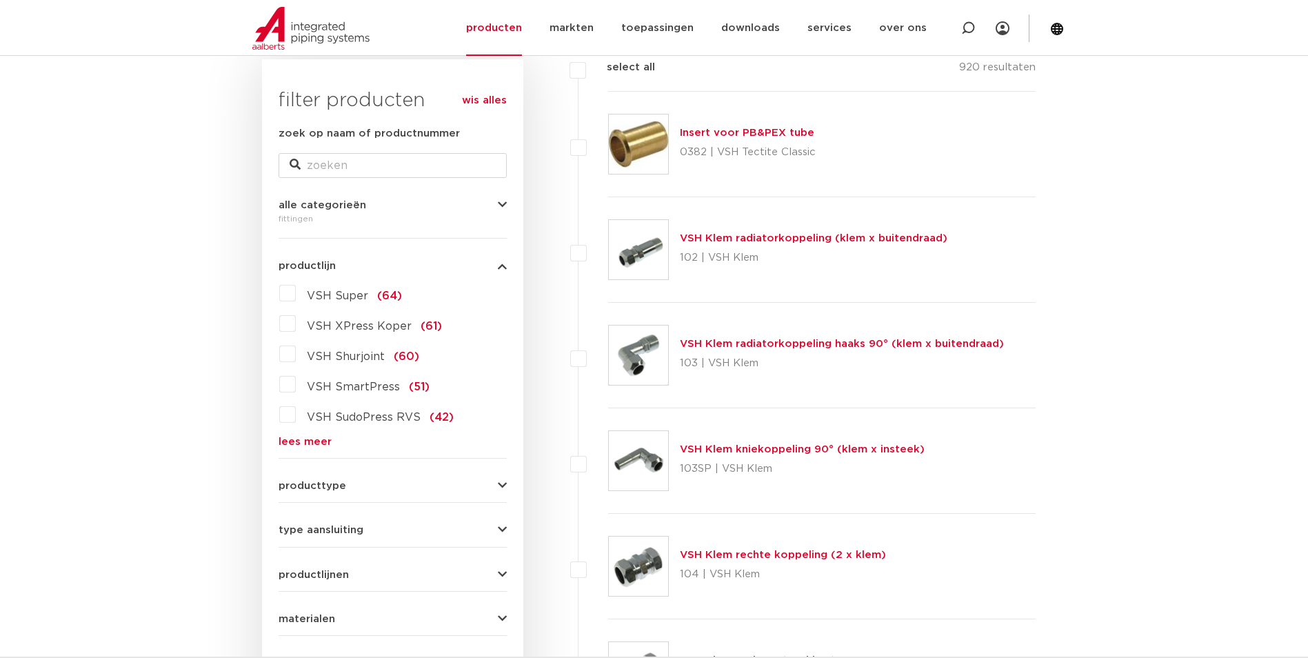
click at [314, 447] on link "lees meer" at bounding box center [393, 442] width 228 height 10
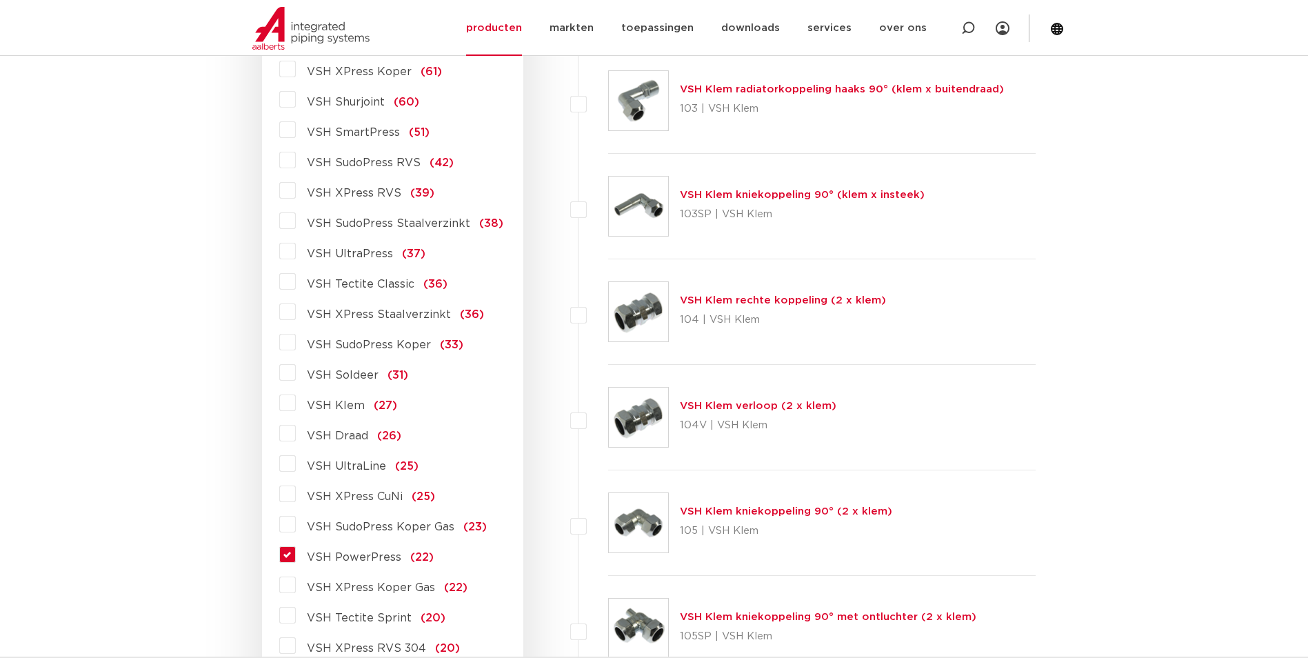
scroll to position [483, 0]
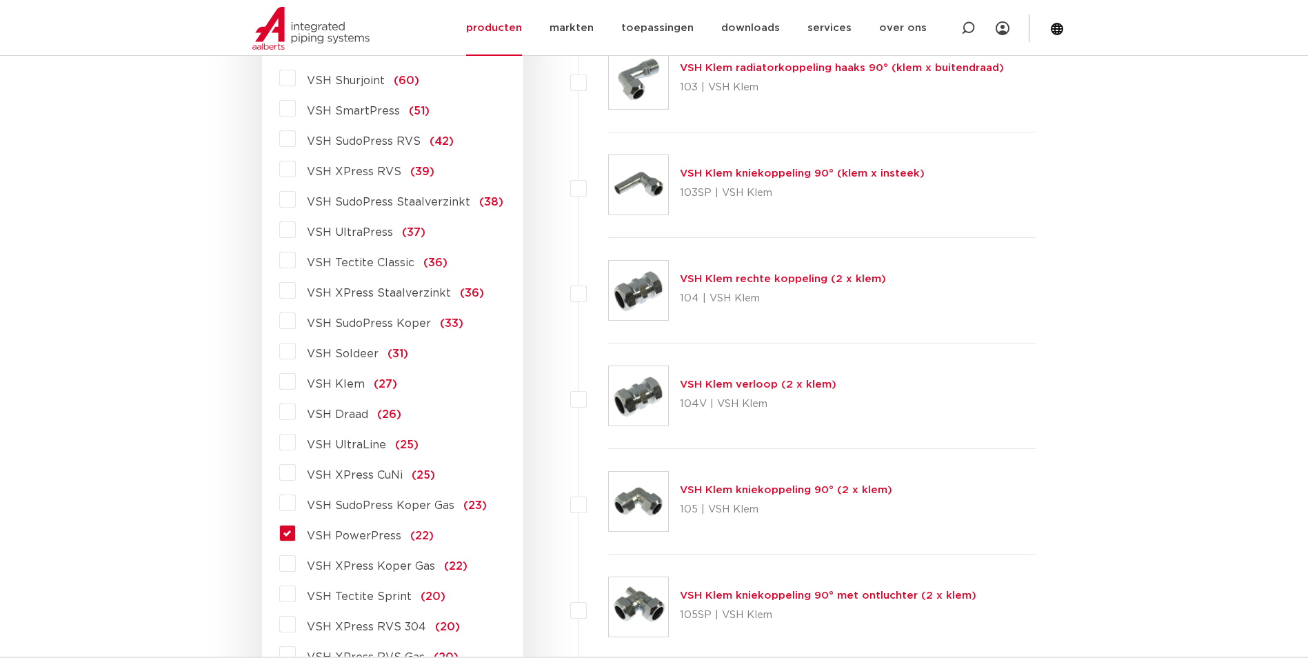
click at [296, 537] on label "VSH PowerPress (22)" at bounding box center [365, 533] width 138 height 22
click at [0, 0] on input "VSH PowerPress (22)" at bounding box center [0, 0] width 0 height 0
click at [296, 537] on label "VSH PowerPress (22)" at bounding box center [365, 533] width 138 height 22
click at [0, 0] on input "VSH PowerPress (22)" at bounding box center [0, 0] width 0 height 0
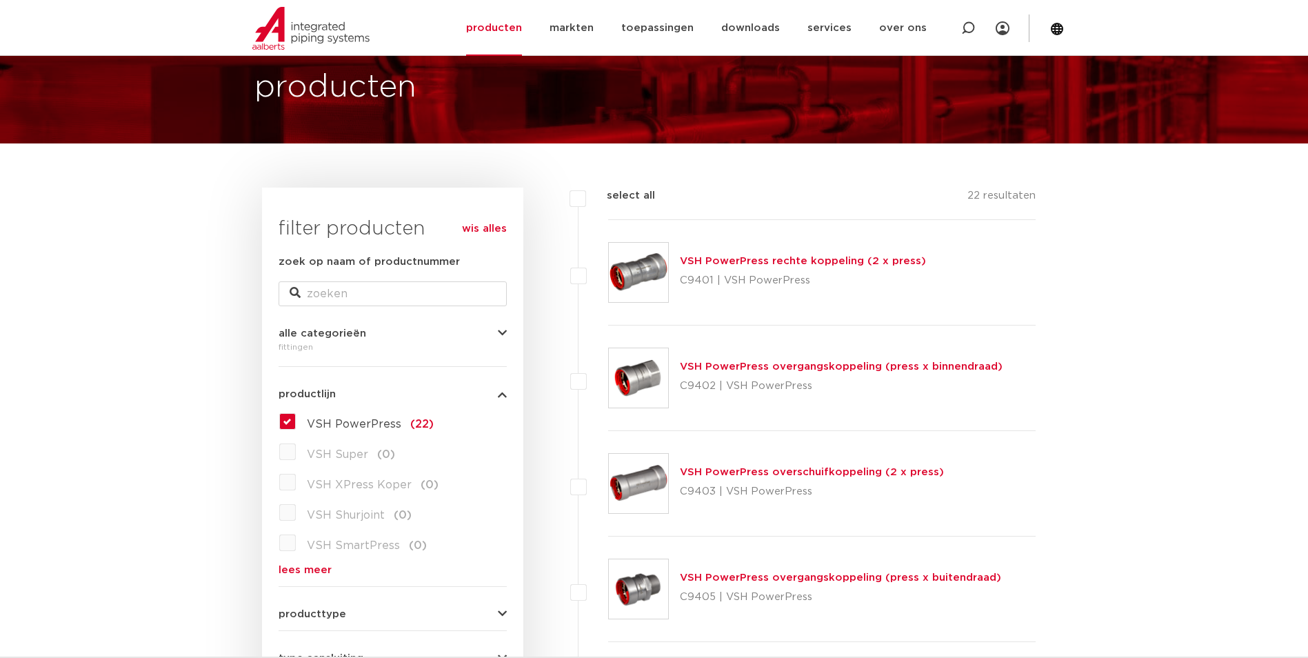
scroll to position [69, 0]
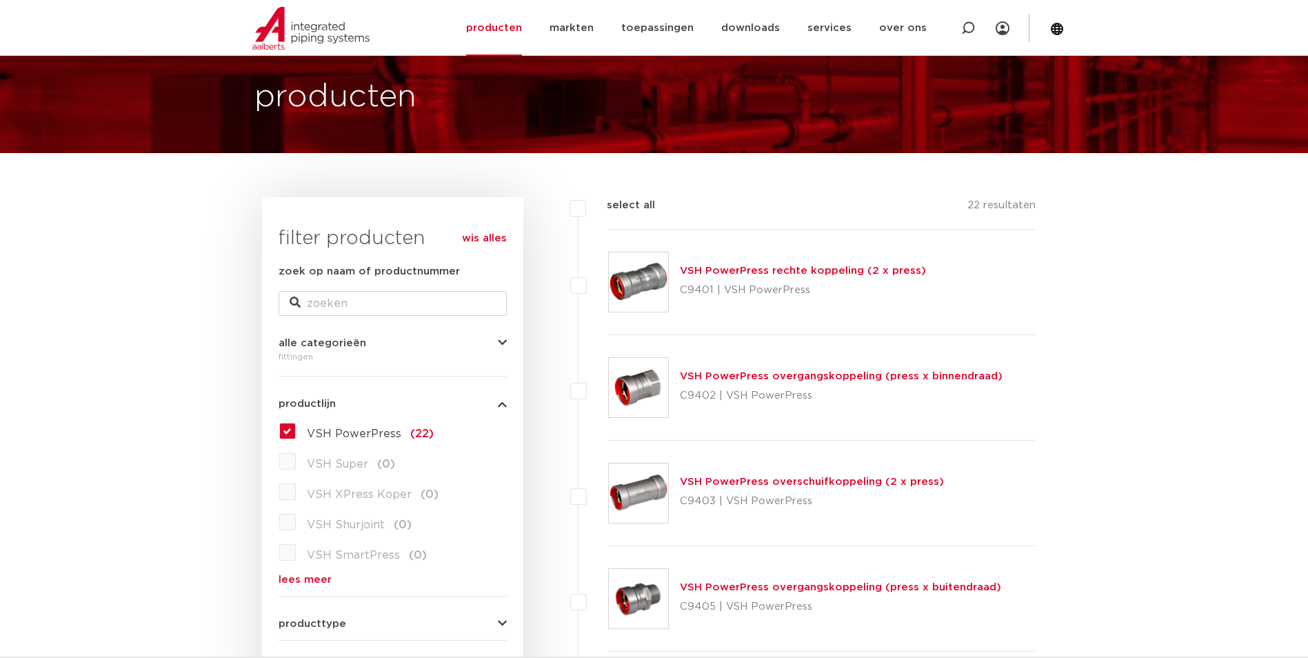
click at [750, 377] on link "VSH PowerPress overgangskoppeling (press x binnendraad)" at bounding box center [841, 376] width 323 height 10
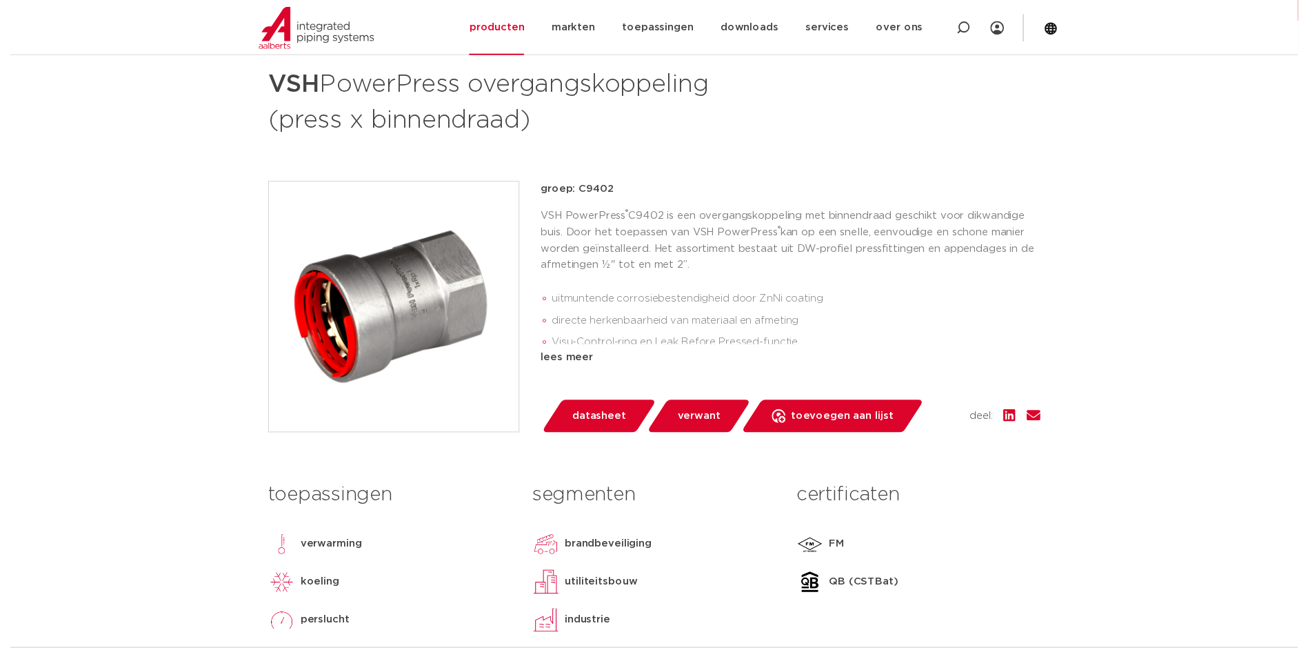
scroll to position [207, 0]
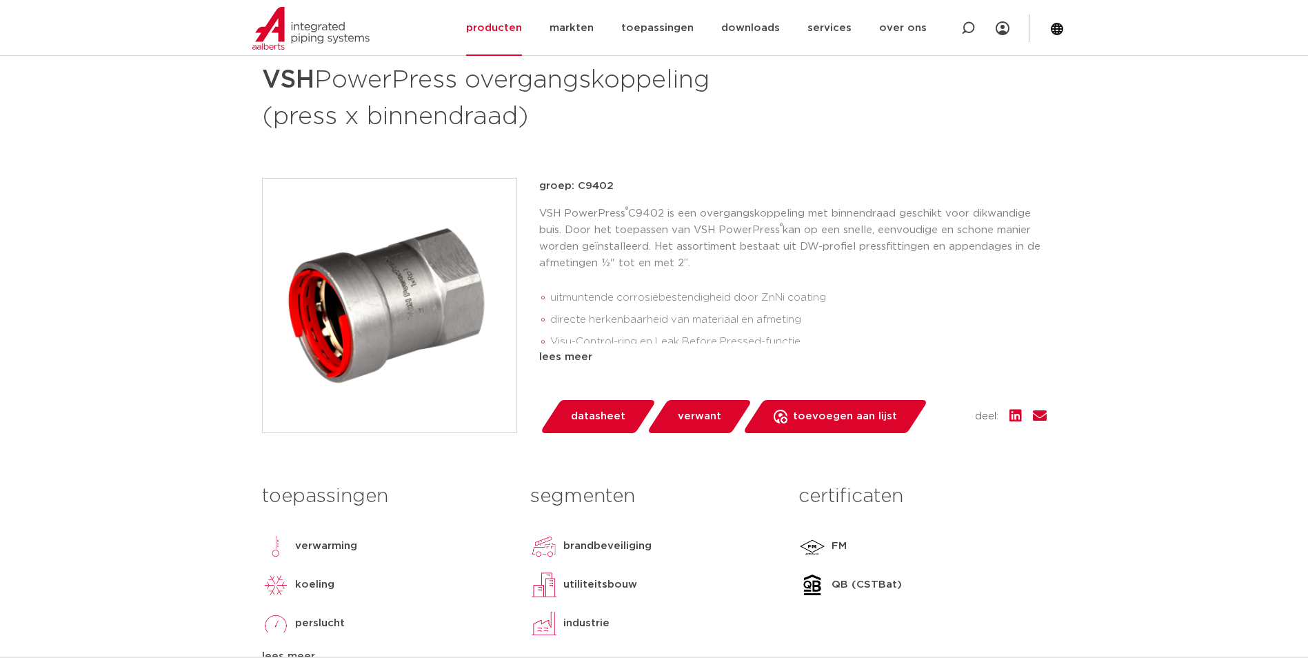
click at [608, 421] on span "datasheet" at bounding box center [598, 417] width 54 height 22
